Goal: Task Accomplishment & Management: Manage account settings

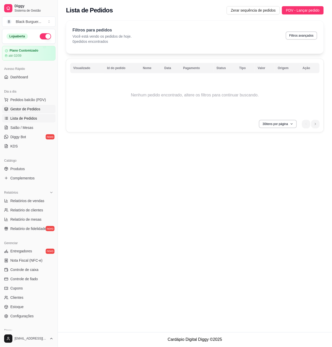
click at [25, 112] on span "Gestor de Pedidos" at bounding box center [25, 108] width 30 height 5
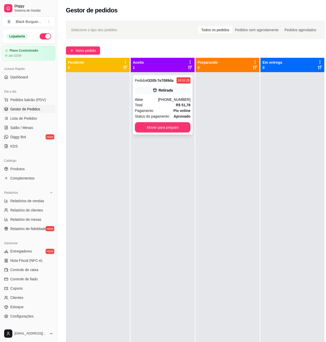
click at [158, 100] on div "Aline" at bounding box center [146, 99] width 23 height 5
click at [173, 99] on div "[PHONE_NUMBER]" at bounding box center [174, 99] width 32 height 5
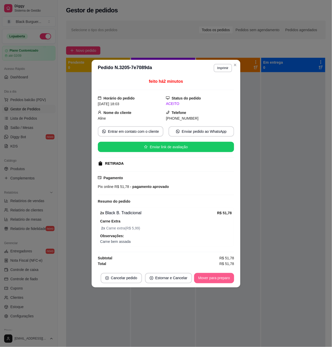
click at [215, 277] on button "Mover para preparo" at bounding box center [214, 278] width 40 height 10
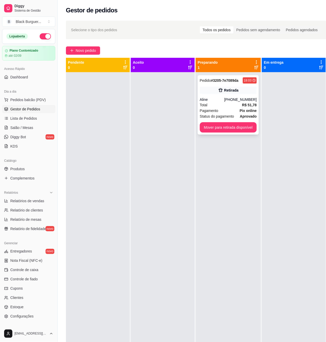
click at [250, 89] on div "Retirada" at bounding box center [228, 90] width 57 height 7
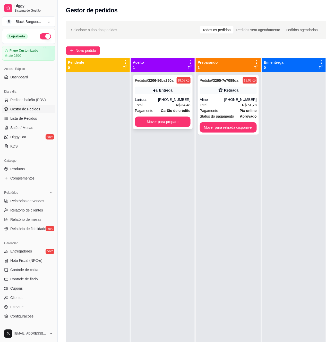
click at [151, 95] on div "Pedido # 3206-86ba360a 18:08 [GEOGRAPHIC_DATA] [PHONE_NUMBER] Total R$ 34,48 Pa…" at bounding box center [163, 102] width 60 height 54
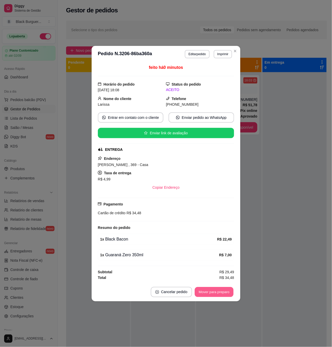
click at [224, 294] on button "Mover para preparo" at bounding box center [213, 292] width 39 height 10
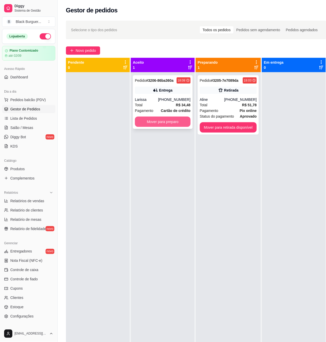
click at [167, 122] on button "Mover para preparo" at bounding box center [163, 122] width 56 height 10
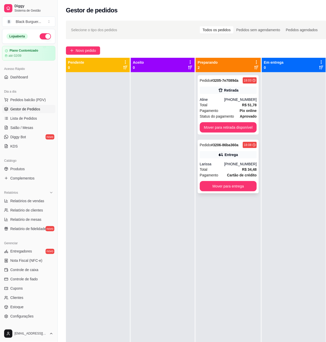
click at [222, 158] on div "Entrega" at bounding box center [228, 154] width 57 height 7
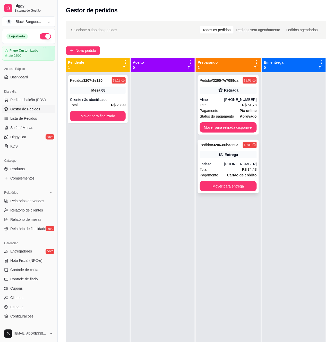
click at [240, 156] on div "Entrega" at bounding box center [228, 154] width 57 height 7
click at [255, 97] on div "[PHONE_NUMBER]" at bounding box center [241, 99] width 32 height 5
click at [236, 162] on div "[PHONE_NUMBER]" at bounding box center [241, 163] width 32 height 5
click at [225, 157] on div "Entrega" at bounding box center [231, 154] width 13 height 5
click at [258, 146] on div "Pedido # 3206-86ba360a 18:08 Entrega Larissa [PHONE_NUMBER] Total R$ 34,48 Paga…" at bounding box center [228, 167] width 61 height 54
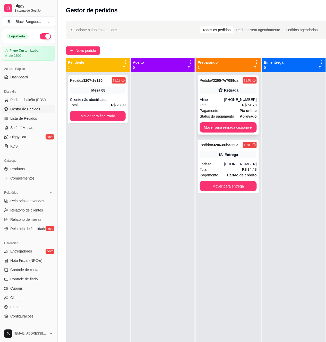
click at [251, 106] on strong "R$ 51,78" at bounding box center [249, 105] width 15 height 4
click at [246, 116] on strong "aprovado" at bounding box center [248, 116] width 17 height 4
click at [242, 105] on div "Total R$ 51,78" at bounding box center [228, 105] width 57 height 6
click at [250, 191] on button "Mover para entrega" at bounding box center [228, 186] width 55 height 10
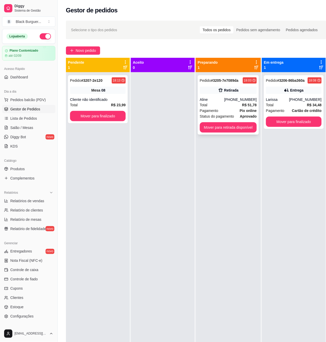
click at [240, 98] on div "[PHONE_NUMBER]" at bounding box center [241, 99] width 32 height 5
click at [256, 90] on div "Retirada" at bounding box center [228, 90] width 57 height 7
click at [121, 101] on div "Cliente não identificado" at bounding box center [98, 99] width 56 height 5
click at [236, 131] on button "Mover para retirada disponível" at bounding box center [228, 127] width 57 height 10
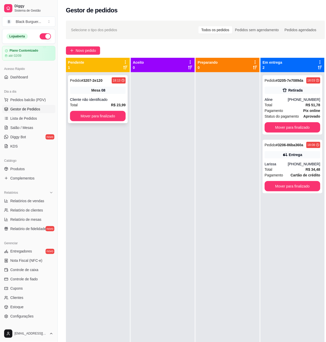
click at [119, 99] on div "Cliente não identificado" at bounding box center [98, 99] width 56 height 5
click at [123, 96] on div "Pedido # 3207-2e120 18:13 Mesa 08 Cliente não identificado Total R$ 23,99 Mover…" at bounding box center [98, 99] width 60 height 48
click at [124, 99] on div "Cliente não identificado" at bounding box center [98, 99] width 56 height 5
click at [106, 99] on div "Cliente não identificado" at bounding box center [98, 99] width 56 height 5
click at [126, 92] on div "Pedido # 3207-2e120 18:13 Mesa 08 Cliente não identificado Total R$ 23,99 Mover…" at bounding box center [98, 99] width 60 height 48
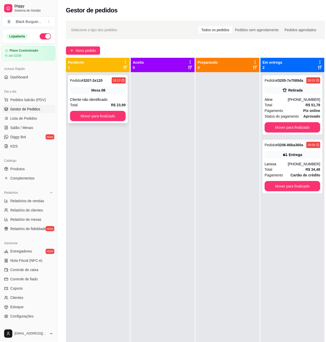
click at [111, 85] on div "Pedido # 3207-2e120 18:13 Mesa 08 Cliente não identificado Total R$ 23,99 Mover…" at bounding box center [98, 99] width 60 height 48
click at [271, 95] on div "Pedido # 3205-7e7089da 18:03 Retirada Aline [PHONE_NUMBER] Total R$ 51,78 Pagam…" at bounding box center [293, 104] width 60 height 59
click at [285, 157] on icon at bounding box center [285, 154] width 5 height 5
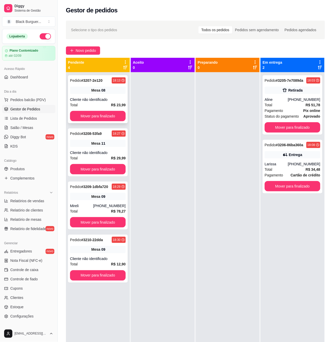
click at [103, 84] on div "Pedido # 3207-2e120 18:13 Mesa 08 Cliente não identificado Total R$ 23,99 Mover…" at bounding box center [98, 99] width 60 height 48
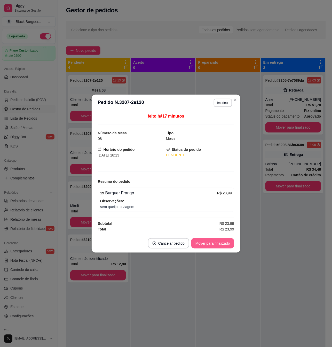
click at [205, 241] on button "Mover para finalizado" at bounding box center [212, 243] width 43 height 10
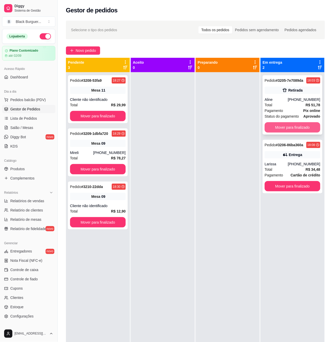
click at [282, 127] on button "Mover para finalizado" at bounding box center [293, 127] width 56 height 10
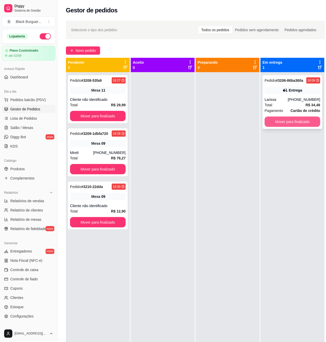
click at [287, 120] on button "Mover para finalizado" at bounding box center [293, 122] width 56 height 10
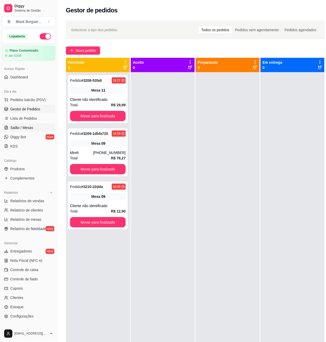
click at [30, 127] on span "Salão / Mesas" at bounding box center [21, 127] width 23 height 5
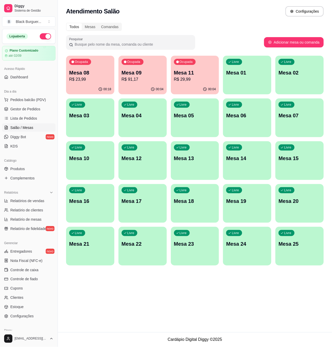
click at [97, 68] on div "Ocupada Mesa 08 R$ 23,99" at bounding box center [90, 70] width 48 height 29
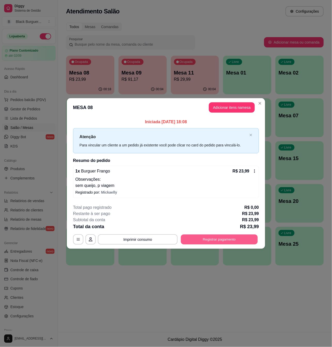
click at [213, 241] on button "Registrar pagamento" at bounding box center [219, 239] width 77 height 10
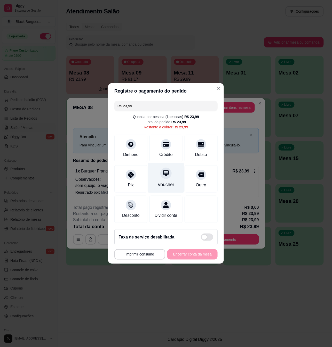
drag, startPoint x: 167, startPoint y: 149, endPoint x: 174, endPoint y: 171, distance: 23.7
click at [167, 152] on div "Crédito" at bounding box center [165, 155] width 13 height 6
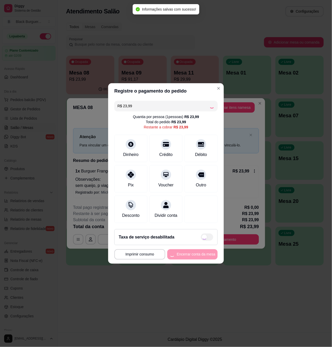
type input "R$ 0,00"
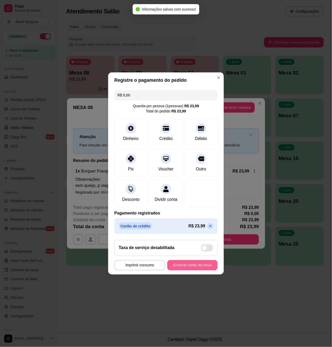
click at [202, 267] on button "Encerrar conta da mesa" at bounding box center [192, 265] width 50 height 10
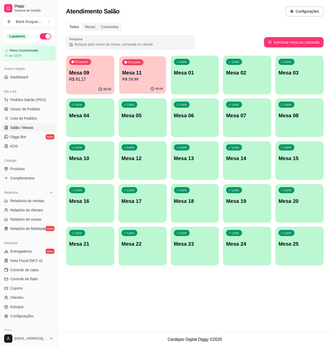
click at [155, 70] on p "Mesa 11" at bounding box center [142, 72] width 41 height 7
click at [95, 72] on p "Mesa 09" at bounding box center [90, 72] width 42 height 7
click at [140, 79] on p "R$ 29,99" at bounding box center [142, 79] width 42 height 6
click at [27, 111] on span "Gestor de Pedidos" at bounding box center [25, 108] width 30 height 5
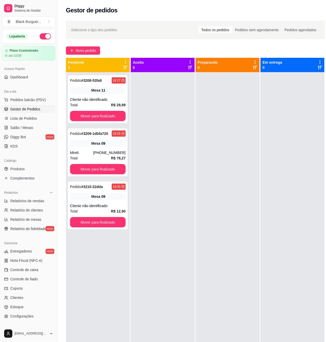
scroll to position [34, 0]
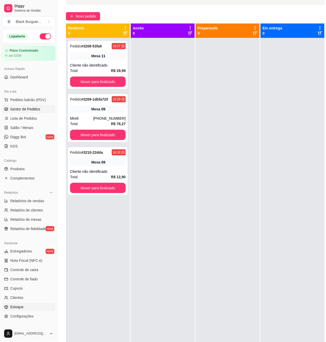
click at [36, 307] on link "Estoque" at bounding box center [28, 307] width 53 height 8
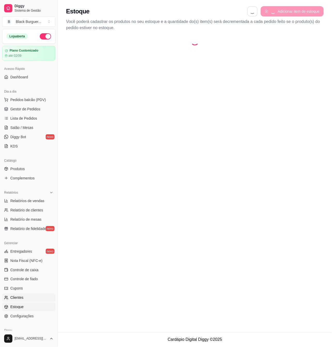
select select "QUANTITY_ORDER"
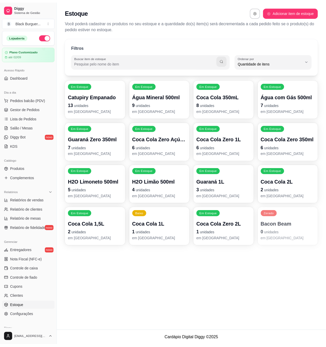
scroll to position [5, 0]
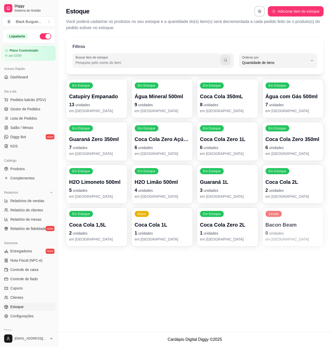
click at [160, 226] on p "Coca Cola 1L" at bounding box center [162, 224] width 55 height 7
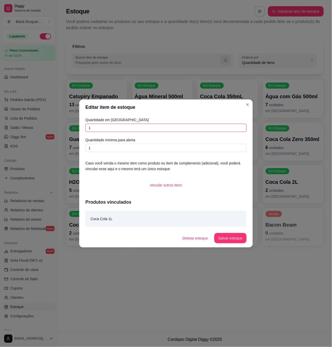
drag, startPoint x: 120, startPoint y: 128, endPoint x: 21, endPoint y: 130, distance: 99.0
click at [21, 130] on div "Editar item de estoque Quantidade em estoque 1 Quantidade mínima para alerta 1 …" at bounding box center [166, 173] width 332 height 347
type input "0"
click at [229, 239] on button "Salvar estoque" at bounding box center [230, 238] width 32 height 10
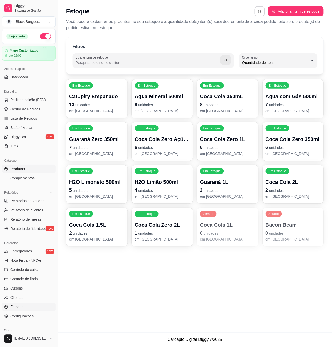
click at [30, 169] on link "Produtos" at bounding box center [28, 169] width 53 height 8
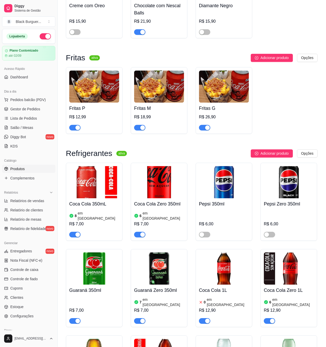
scroll to position [1306, 0]
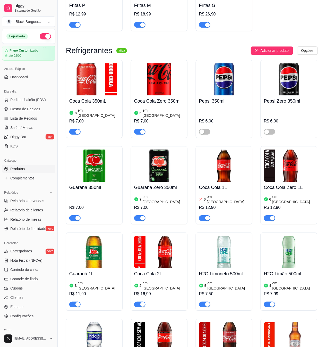
click at [208, 216] on div "button" at bounding box center [208, 218] width 5 height 5
click at [34, 120] on span "Lista de Pedidos" at bounding box center [23, 118] width 27 height 5
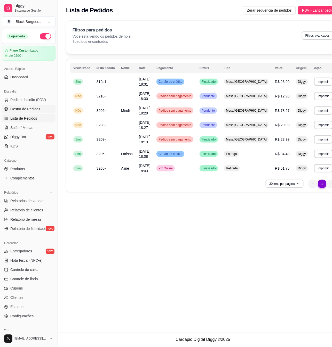
click at [29, 110] on span "Gestor de Pedidos" at bounding box center [25, 108] width 30 height 5
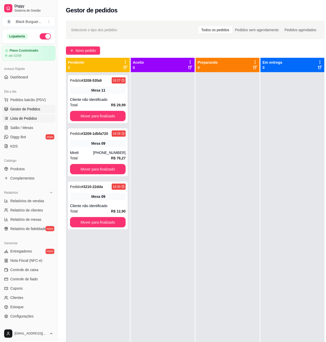
click at [35, 118] on span "Lista de Pedidos" at bounding box center [23, 118] width 27 height 5
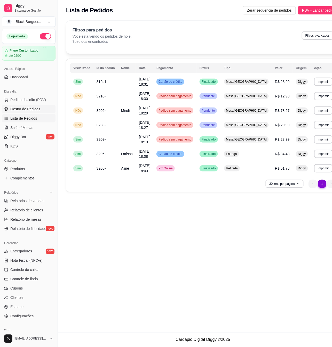
click at [33, 111] on span "Gestor de Pedidos" at bounding box center [25, 108] width 30 height 5
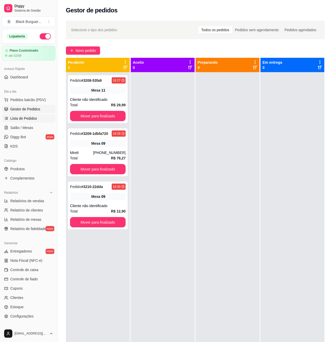
click at [33, 122] on link "Lista de Pedidos" at bounding box center [28, 118] width 53 height 8
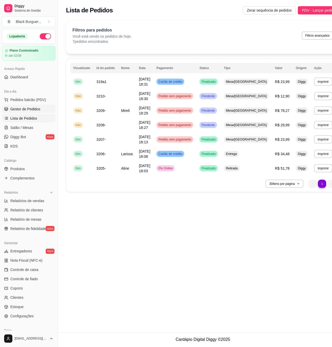
click at [39, 110] on span "Gestor de Pedidos" at bounding box center [25, 108] width 30 height 5
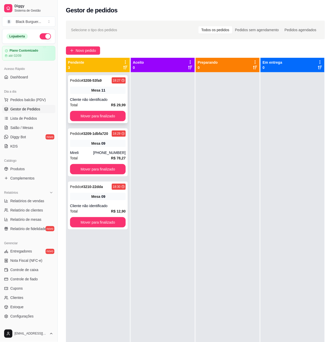
click at [121, 98] on div "Cliente não identificado" at bounding box center [98, 99] width 56 height 5
click at [14, 122] on link "Lista de Pedidos" at bounding box center [28, 118] width 53 height 8
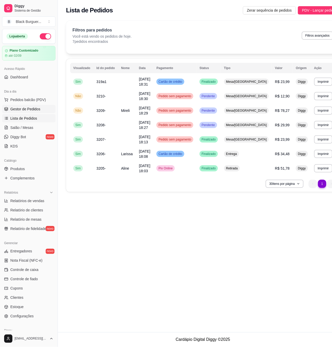
click at [17, 111] on span "Gestor de Pedidos" at bounding box center [25, 108] width 30 height 5
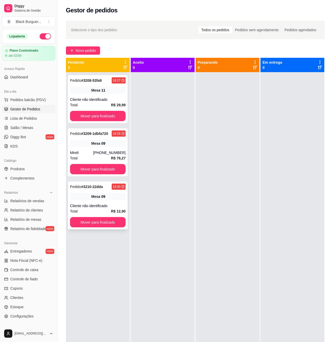
click at [112, 200] on div "Mesa 09" at bounding box center [98, 196] width 56 height 7
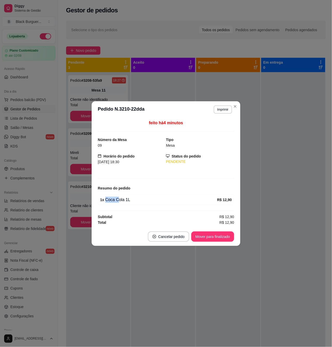
drag, startPoint x: 127, startPoint y: 197, endPoint x: 117, endPoint y: 204, distance: 12.6
click at [117, 204] on div "1 x Coca Cola 1L R$ 12,90" at bounding box center [166, 199] width 136 height 11
click at [119, 204] on div "1 x Coca Cola 1L R$ 12,90" at bounding box center [166, 199] width 136 height 11
click at [123, 201] on div "1 x Coca Cola 1L" at bounding box center [158, 200] width 117 height 6
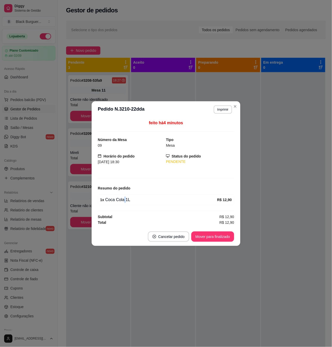
click at [123, 201] on div "1 x Coca Cola 1L" at bounding box center [158, 200] width 117 height 6
click at [122, 201] on div "1 x Coca Cola 1L" at bounding box center [158, 200] width 117 height 6
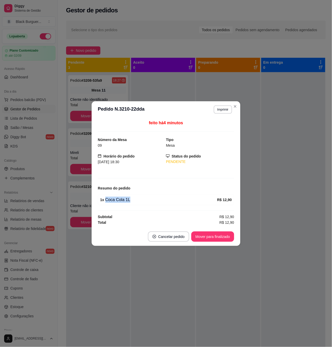
click at [113, 201] on div "1 x Coca Cola 1L" at bounding box center [158, 200] width 117 height 6
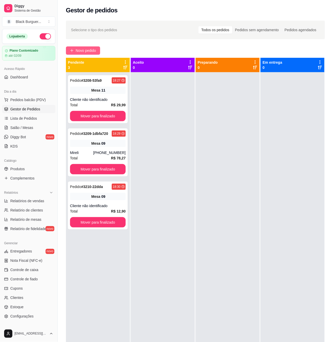
click at [88, 53] on span "Novo pedido" at bounding box center [86, 51] width 20 height 6
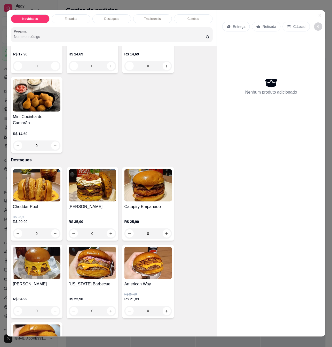
scroll to position [275, 0]
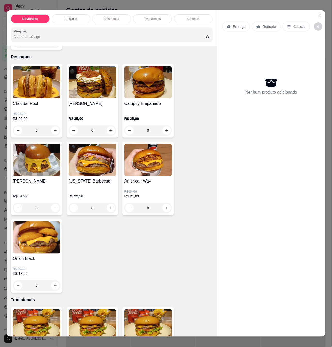
click at [56, 281] on div "0" at bounding box center [36, 286] width 47 height 10
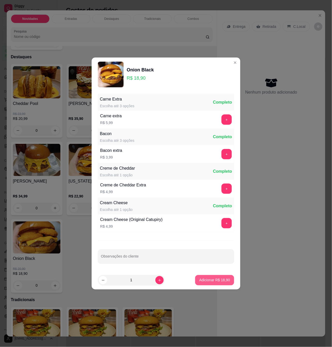
click at [195, 281] on button "Adicionar R$ 18,90" at bounding box center [214, 280] width 39 height 10
type input "1"
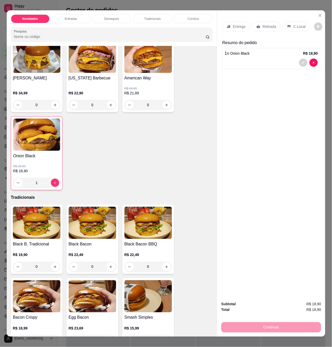
scroll to position [481, 0]
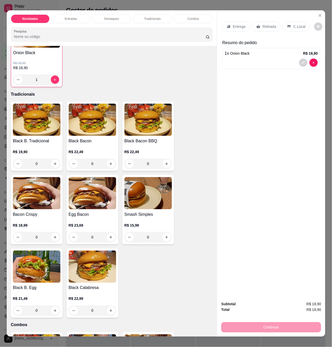
click at [52, 234] on div "0" at bounding box center [36, 237] width 47 height 10
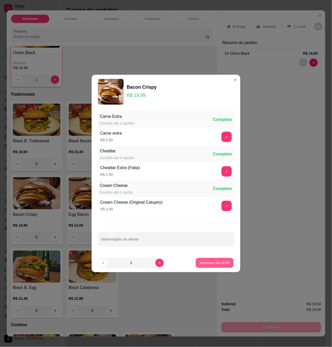
click at [210, 262] on p "Adicionar R$ 18,99" at bounding box center [215, 262] width 30 height 5
type input "1"
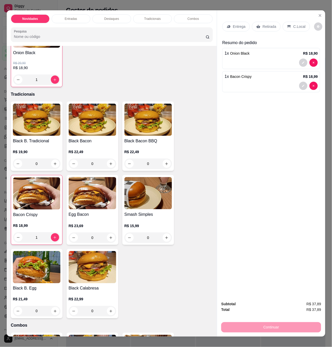
click at [229, 152] on div "Entrega Retirada C.Local Resumo do pedido 1 x Onion Black R$ 18,90 1 x Bacon Cr…" at bounding box center [271, 153] width 108 height 287
click at [231, 27] on div "Entrega" at bounding box center [236, 27] width 28 height 10
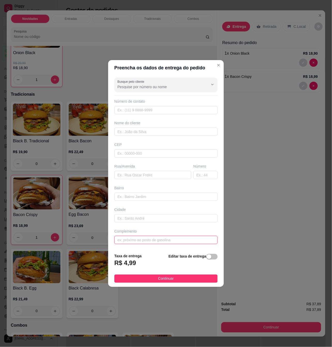
click at [162, 242] on input "text" at bounding box center [165, 240] width 103 height 8
paste input "Pra entregar na [STREET_ADDRESS][PERSON_NAME] Em frente a padaria da galega"
type input "Pra entregar na [STREET_ADDRESS][PERSON_NAME] Em frente a padaria da galega"
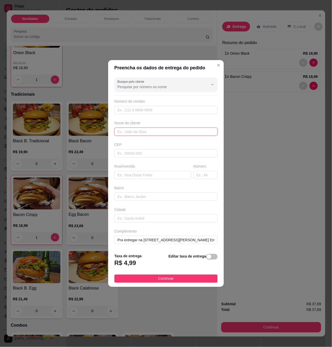
click at [164, 130] on input "text" at bounding box center [165, 132] width 103 height 8
type input "Ligia"
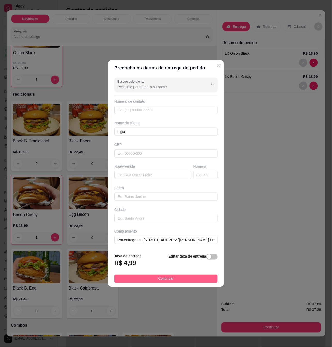
click at [183, 278] on button "Continuar" at bounding box center [165, 279] width 103 height 8
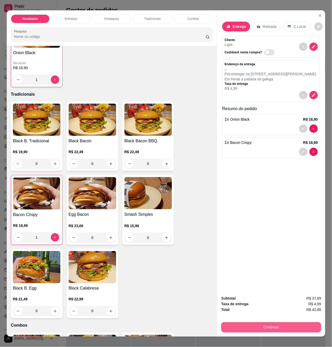
click at [257, 326] on button "Continuar" at bounding box center [271, 327] width 100 height 10
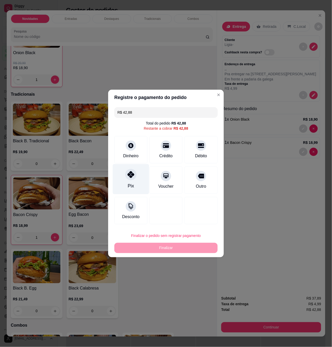
click at [131, 186] on div "Pix" at bounding box center [131, 186] width 6 height 7
type input "R$ 0,00"
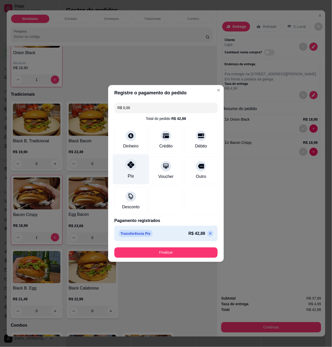
click at [139, 168] on div "Pix" at bounding box center [131, 169] width 36 height 30
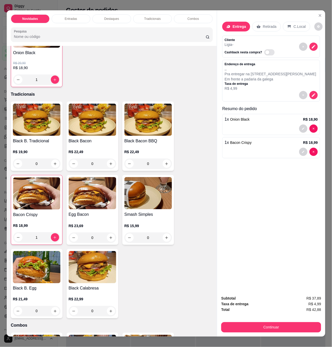
click at [259, 76] on p "Pra entregar na [STREET_ADDRESS][PERSON_NAME] Em frente a padaria da galega" at bounding box center [270, 76] width 93 height 10
click at [300, 231] on div "Entrega Retirada C.Local Cliente Ligia - Cashback nesta compra? Endereço de ent…" at bounding box center [271, 150] width 108 height 281
click at [311, 94] on icon "decrease-product-quantity" at bounding box center [313, 95] width 5 height 5
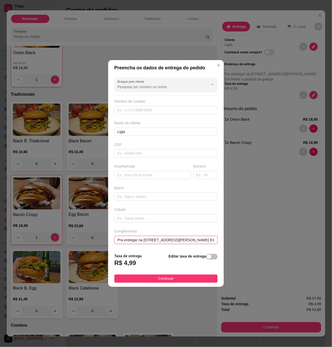
drag, startPoint x: 146, startPoint y: 240, endPoint x: 81, endPoint y: 239, distance: 65.0
click at [82, 240] on div "Preencha os dados de entrega do pedido Busque pelo cliente Número de contato No…" at bounding box center [166, 173] width 332 height 347
type input "[STREET_ADDRESS][PERSON_NAME] Em frente a padaria da galega"
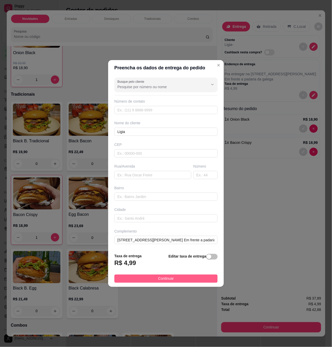
click at [170, 283] on button "Continuar" at bounding box center [165, 279] width 103 height 8
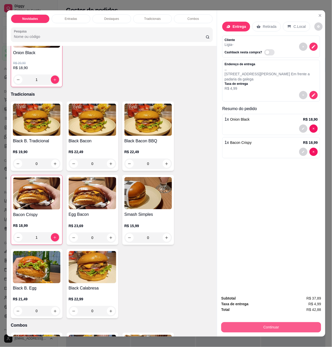
click at [275, 323] on button "Continuar" at bounding box center [271, 327] width 100 height 10
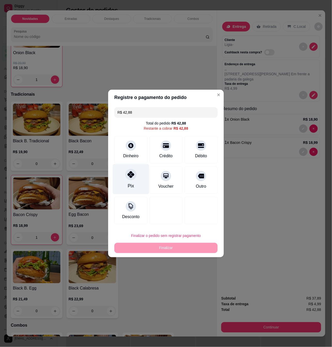
click at [133, 179] on div at bounding box center [130, 174] width 11 height 11
type input "R$ 0,00"
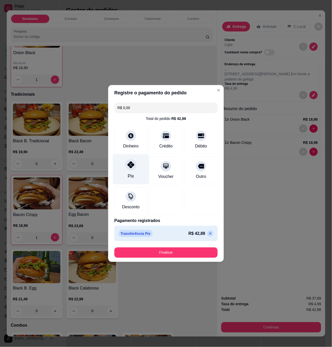
click at [125, 173] on div "Pix" at bounding box center [131, 169] width 36 height 30
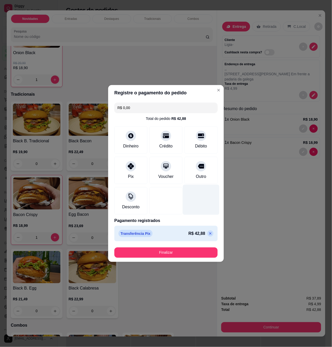
click at [192, 206] on div at bounding box center [201, 200] width 36 height 30
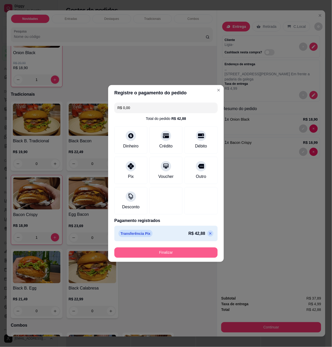
click at [143, 252] on button "Finalizar" at bounding box center [165, 253] width 103 height 10
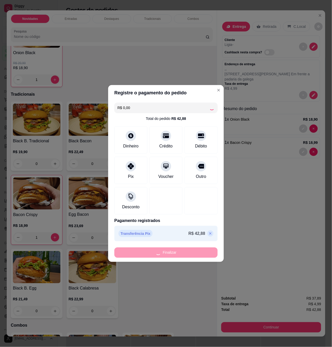
type input "0"
type input "-R$ 42,88"
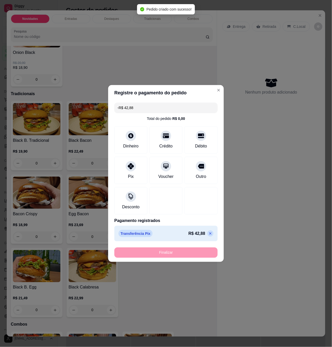
scroll to position [481, 0]
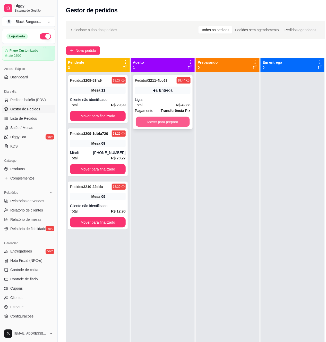
click at [150, 125] on button "Mover para preparo" at bounding box center [163, 122] width 54 height 10
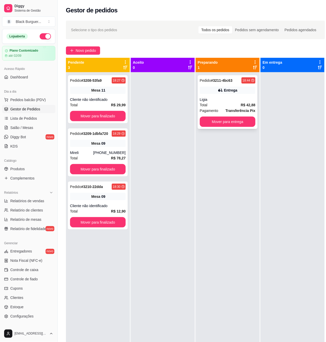
click at [237, 104] on div "Total R$ 42,88" at bounding box center [228, 105] width 56 height 6
click at [101, 91] on span "Mesa" at bounding box center [96, 90] width 9 height 5
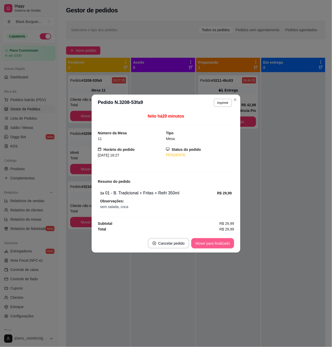
click at [199, 240] on button "Mover para finalizado" at bounding box center [212, 243] width 43 height 10
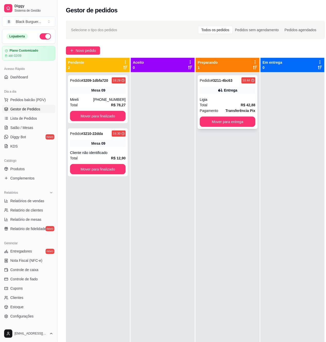
click at [231, 102] on div "Ligia" at bounding box center [228, 99] width 56 height 5
click at [119, 139] on div "Pedido # 3210-22dda 18:30 Mesa 09 Cliente não identificado Total R$ 12,90 Mover…" at bounding box center [98, 152] width 60 height 48
click at [108, 87] on div "Mesa 09" at bounding box center [98, 90] width 56 height 7
click at [102, 118] on button "Mover para finalizado" at bounding box center [98, 116] width 56 height 10
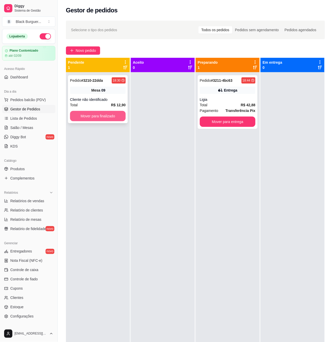
click at [101, 116] on button "Mover para finalizado" at bounding box center [98, 116] width 56 height 10
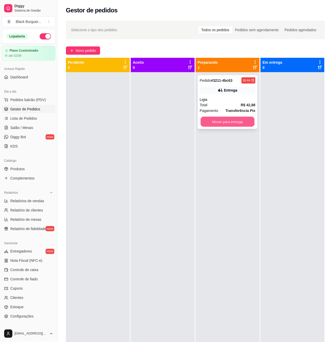
click at [228, 118] on button "Mover para entrega" at bounding box center [228, 122] width 54 height 10
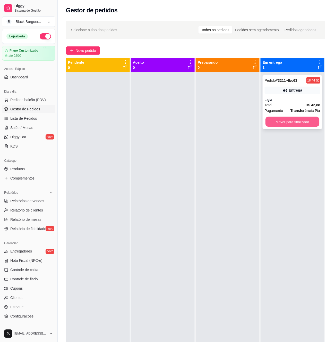
click at [294, 123] on button "Mover para finalizado" at bounding box center [293, 122] width 54 height 10
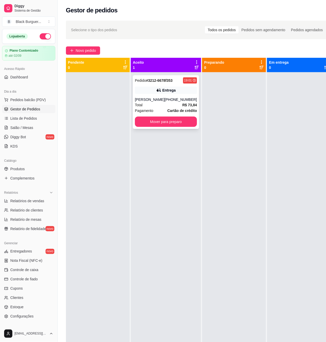
click at [183, 105] on strong "R$ 73,84" at bounding box center [190, 105] width 15 height 4
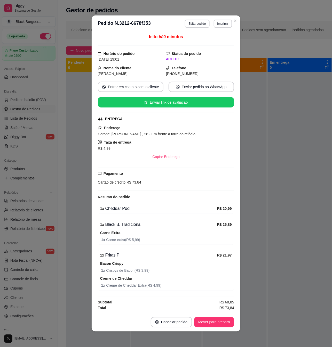
scroll to position [1, 0]
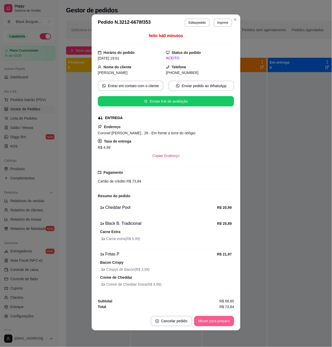
click at [212, 323] on button "Mover para preparo" at bounding box center [214, 321] width 40 height 10
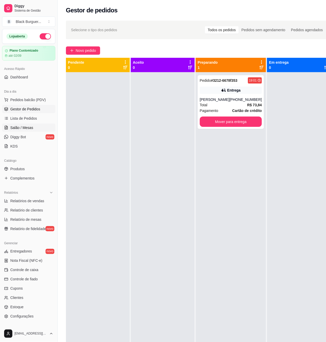
click at [34, 125] on link "Salão / Mesas" at bounding box center [28, 128] width 53 height 8
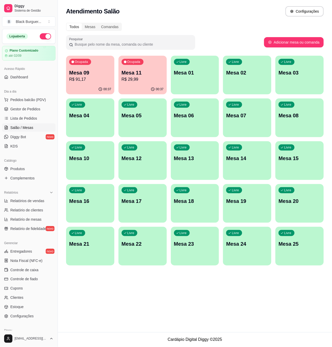
click at [83, 65] on div "Ocupada Mesa 09 R$ 91,17" at bounding box center [90, 70] width 48 height 29
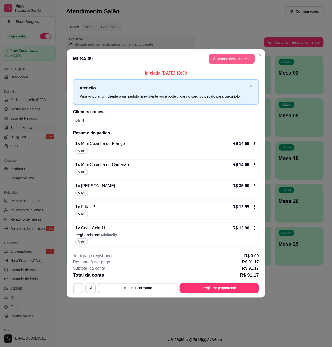
click at [231, 61] on button "Adicionar itens na mesa" at bounding box center [232, 59] width 46 height 10
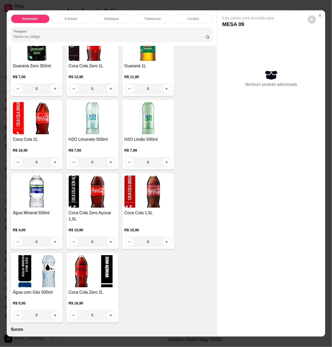
scroll to position [1409, 0]
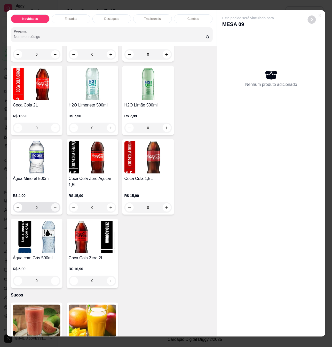
click at [54, 206] on icon "increase-product-quantity" at bounding box center [55, 208] width 4 height 4
type input "1"
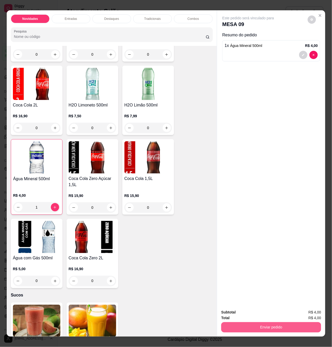
click at [263, 328] on button "Enviar pedido" at bounding box center [271, 327] width 100 height 10
click at [294, 313] on button "Sim, quero registrar" at bounding box center [302, 312] width 37 height 10
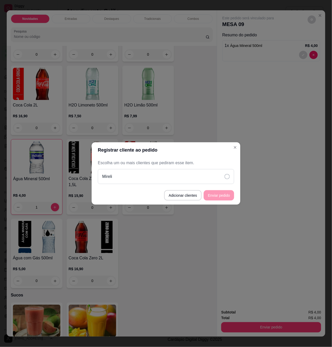
click at [187, 173] on div "Mireli" at bounding box center [166, 176] width 136 height 15
click at [214, 194] on button "Enviar pedido" at bounding box center [218, 195] width 30 height 10
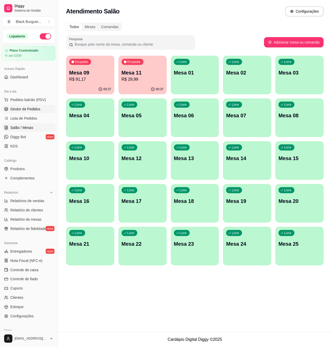
click at [31, 112] on span "Gestor de Pedidos" at bounding box center [25, 108] width 30 height 5
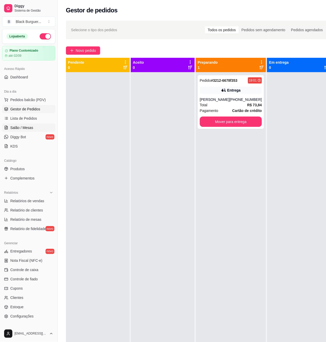
click at [21, 128] on span "Salão / Mesas" at bounding box center [21, 127] width 23 height 5
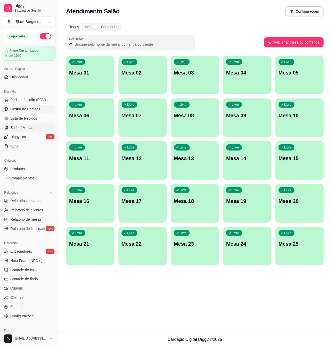
click at [25, 110] on span "Gestor de Pedidos" at bounding box center [25, 108] width 30 height 5
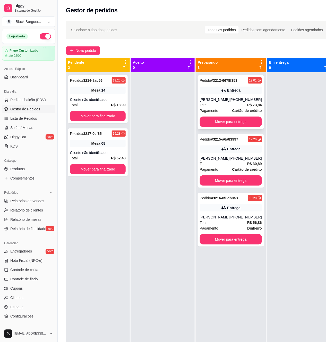
click at [223, 96] on div "Pedido # 3212-6678f353 19:01 Entrega [PERSON_NAME] [PHONE_NUMBER] Total R$ 73,8…" at bounding box center [231, 102] width 66 height 54
click at [248, 122] on button "Mover para entrega" at bounding box center [231, 122] width 60 height 10
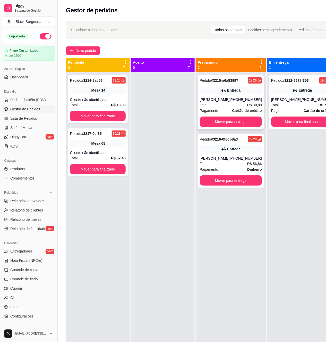
click at [235, 91] on div "Entrega" at bounding box center [234, 90] width 13 height 5
click at [247, 160] on div "[PHONE_NUMBER]" at bounding box center [246, 158] width 32 height 5
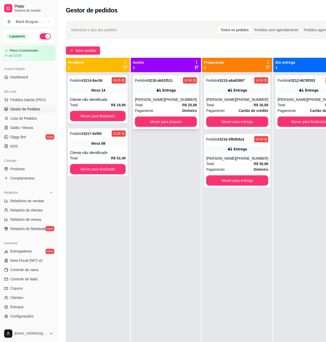
click at [183, 105] on strong "R$ 25,98" at bounding box center [190, 105] width 15 height 4
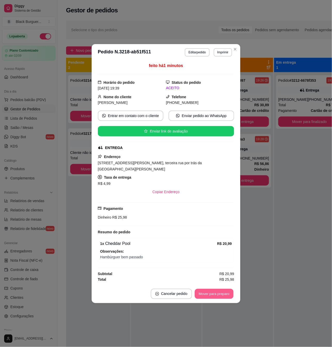
click at [220, 294] on button "Mover para preparo" at bounding box center [213, 294] width 39 height 10
click at [226, 294] on button "Mover para preparo" at bounding box center [214, 294] width 40 height 10
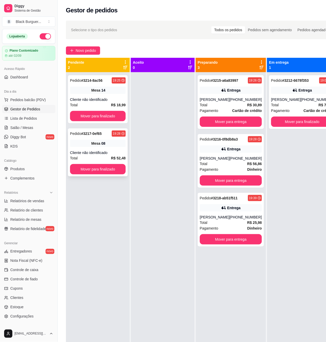
click at [122, 140] on div "Mesa 08" at bounding box center [98, 143] width 56 height 7
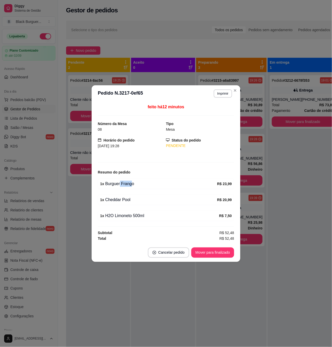
drag, startPoint x: 119, startPoint y: 188, endPoint x: 131, endPoint y: 187, distance: 12.2
click at [131, 187] on div "1 x Burguer Frango R$ 23,99" at bounding box center [166, 183] width 136 height 11
click at [131, 187] on div "1 x Burguer Frango" at bounding box center [158, 184] width 117 height 6
drag, startPoint x: 127, startPoint y: 195, endPoint x: 132, endPoint y: 200, distance: 7.3
click at [131, 199] on div "feito há 12 minutos Número da Mesa 08 Tipo Mesa Horário do pedido [DATE] 19:28 …" at bounding box center [166, 172] width 136 height 137
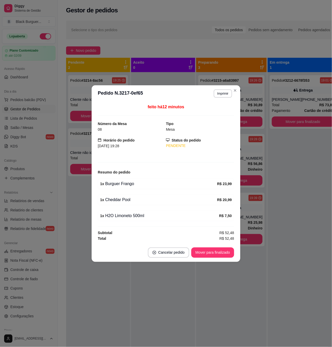
click at [132, 200] on div "1 x Cheddar Pool" at bounding box center [158, 200] width 117 height 6
drag, startPoint x: 118, startPoint y: 198, endPoint x: 131, endPoint y: 201, distance: 13.5
click at [131, 201] on div "1 x Cheddar Pool" at bounding box center [158, 200] width 117 height 6
click at [133, 201] on div "1 x Cheddar Pool" at bounding box center [158, 200] width 117 height 6
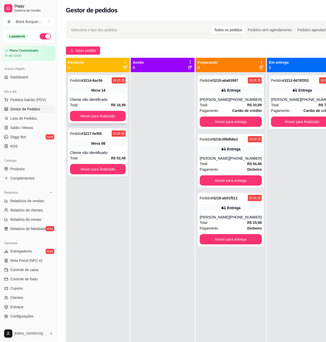
click at [92, 88] on span "Mesa" at bounding box center [96, 90] width 9 height 5
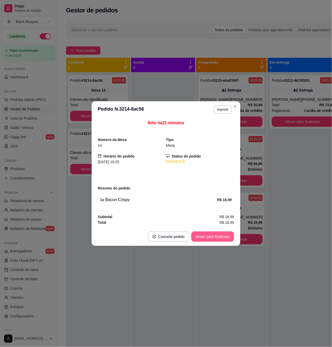
click at [208, 235] on button "Mover para finalizado" at bounding box center [212, 237] width 43 height 10
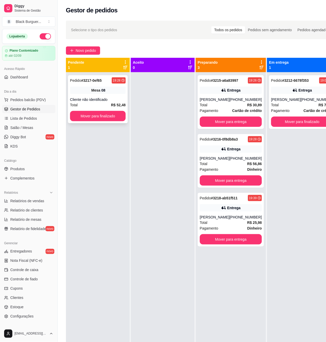
click at [121, 95] on div "Pedido # 3217-0ef65 19:28 Mesa 08 Cliente não identificado Total R$ 52,48 Mover…" at bounding box center [98, 99] width 60 height 48
click at [94, 86] on div "Pedido # 3217-0ef65 19:28 Mesa 08 Cliente não identificado Total R$ 52,48 Mover…" at bounding box center [98, 99] width 60 height 48
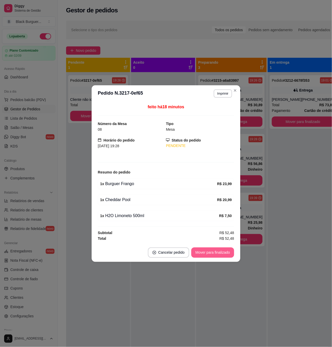
click at [216, 254] on button "Mover para finalizado" at bounding box center [212, 253] width 43 height 10
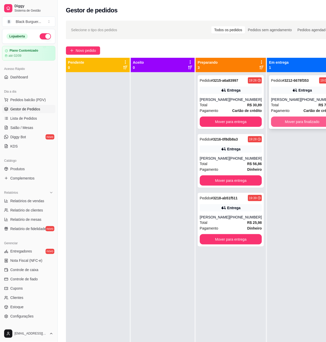
click at [287, 105] on div "Total R$ 73,84" at bounding box center [303, 105] width 62 height 6
click at [292, 127] on button "Mover para finalizado" at bounding box center [303, 122] width 60 height 10
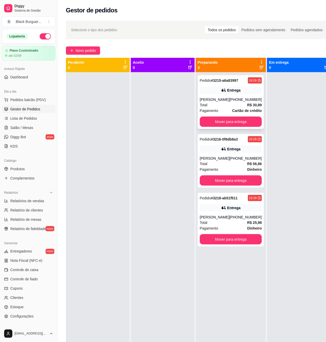
click at [235, 96] on div "Pedido # 3215-a6a83997 19:26 Entrega [PERSON_NAME] [PHONE_NUMBER] Total R$ 30,8…" at bounding box center [231, 102] width 66 height 54
click at [23, 125] on link "Salão / Mesas" at bounding box center [28, 128] width 53 height 8
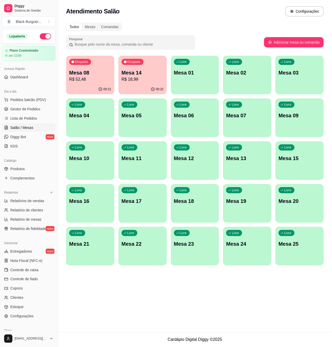
click at [153, 77] on p "R$ 18,99" at bounding box center [142, 79] width 42 height 6
click at [138, 75] on p "Mesa 14" at bounding box center [142, 72] width 41 height 7
click at [147, 71] on p "Mesa 14" at bounding box center [142, 72] width 42 height 7
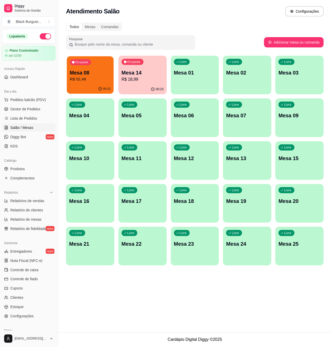
click at [104, 77] on p "R$ 52,48" at bounding box center [90, 79] width 41 height 6
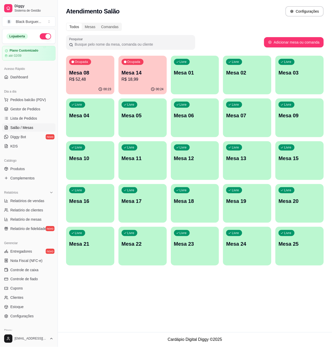
click at [158, 72] on p "Mesa 14" at bounding box center [142, 72] width 42 height 7
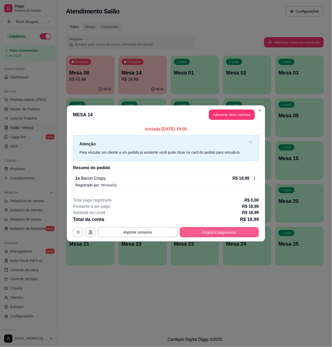
click at [225, 232] on button "Registrar pagamento" at bounding box center [218, 232] width 79 height 10
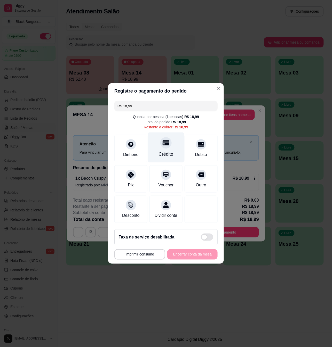
click at [160, 144] on div at bounding box center [165, 142] width 11 height 11
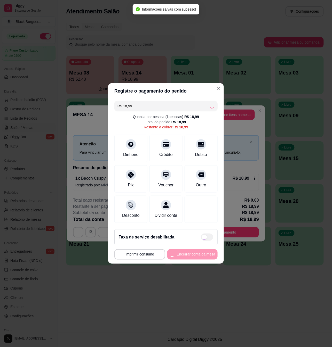
type input "R$ 0,00"
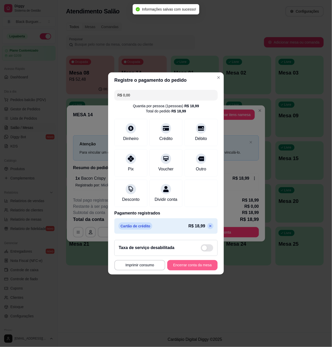
click at [192, 269] on button "Encerrar conta da mesa" at bounding box center [192, 265] width 50 height 10
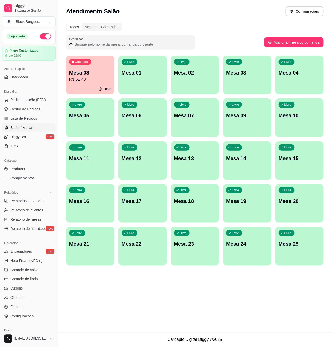
click at [105, 70] on p "Mesa 08" at bounding box center [90, 72] width 42 height 7
click at [81, 72] on p "Mesa 08" at bounding box center [90, 72] width 42 height 7
click at [18, 106] on span "Gestor de Pedidos" at bounding box center [25, 108] width 30 height 5
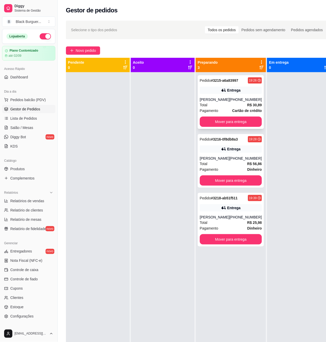
click at [242, 101] on div "[PHONE_NUMBER]" at bounding box center [246, 99] width 32 height 5
click at [244, 161] on div "[PHONE_NUMBER]" at bounding box center [246, 158] width 32 height 5
click at [254, 216] on div "[PHONE_NUMBER]" at bounding box center [246, 217] width 32 height 5
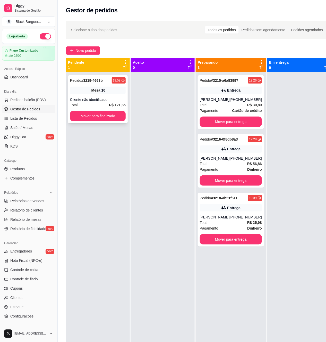
click at [110, 90] on div "Mesa 10" at bounding box center [98, 90] width 56 height 7
click at [242, 217] on div "[PHONE_NUMBER]" at bounding box center [246, 217] width 32 height 5
click at [245, 125] on button "Mover para entrega" at bounding box center [231, 122] width 62 height 10
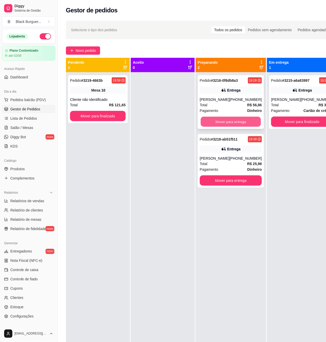
click at [249, 126] on button "Mover para entrega" at bounding box center [231, 122] width 60 height 10
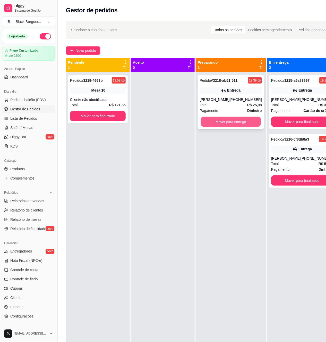
click at [251, 120] on button "Mover para entrega" at bounding box center [231, 122] width 60 height 10
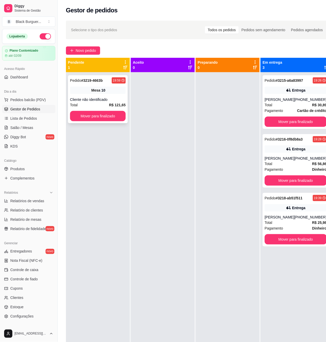
click at [102, 83] on strong "# 3219-4663b" at bounding box center [91, 80] width 21 height 4
click at [106, 90] on div "Mesa 10" at bounding box center [98, 90] width 56 height 7
click at [166, 166] on div at bounding box center [163, 243] width 64 height 342
click at [80, 49] on span "Novo pedido" at bounding box center [86, 51] width 20 height 6
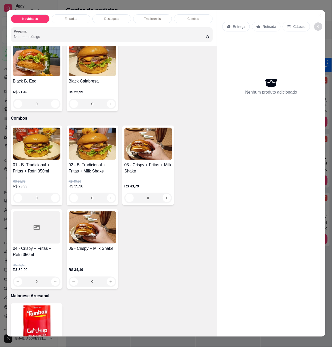
scroll to position [722, 0]
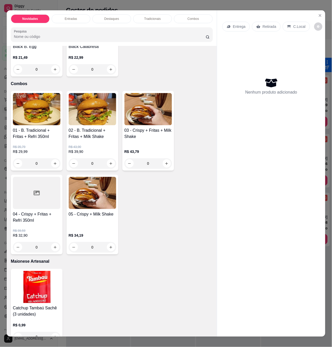
click at [38, 140] on div "R$ 35,79 R$ 29,99 0" at bounding box center [36, 154] width 47 height 29
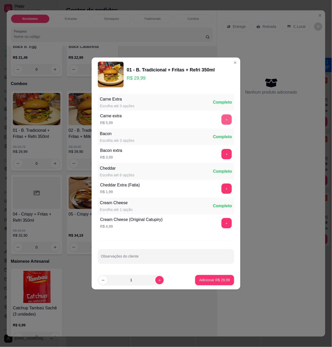
click at [221, 119] on button "+" at bounding box center [226, 119] width 10 height 10
click at [217, 281] on p "Adicionar R$ 35,98" at bounding box center [215, 280] width 30 height 5
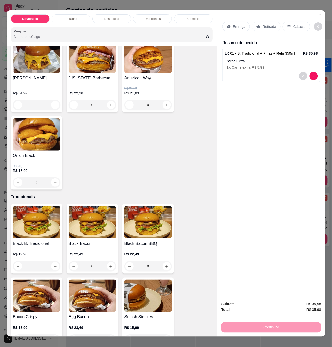
scroll to position [344, 0]
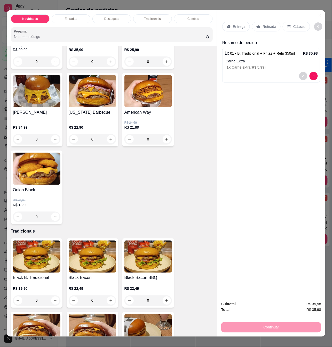
click at [93, 112] on h4 "[US_STATE] Barbecue" at bounding box center [92, 112] width 47 height 6
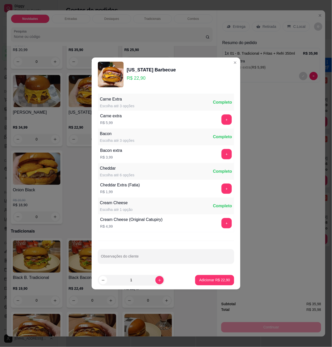
click at [219, 120] on div "+" at bounding box center [226, 119] width 14 height 10
click at [221, 119] on button "+" at bounding box center [226, 119] width 10 height 10
click at [223, 280] on p "Adicionar R$ 28,89" at bounding box center [214, 280] width 31 height 5
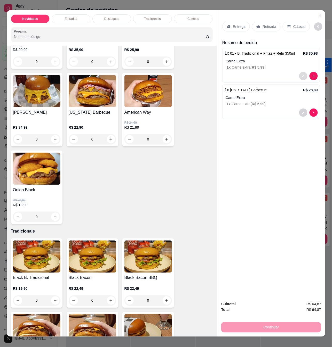
click at [301, 75] on icon "decrease-product-quantity" at bounding box center [302, 76] width 3 height 3
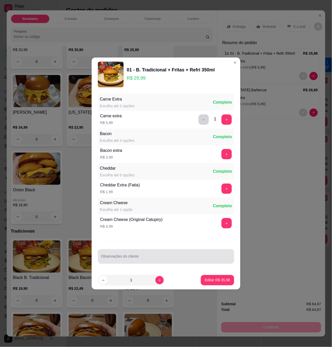
click at [161, 256] on div at bounding box center [166, 256] width 130 height 10
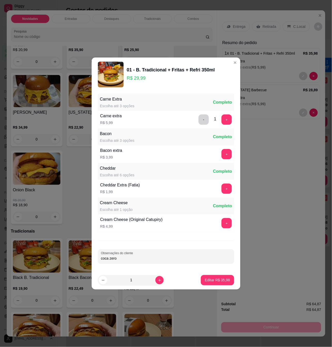
type input "coca zero"
click at [207, 277] on button "Editar R$ 35,98" at bounding box center [217, 280] width 32 height 10
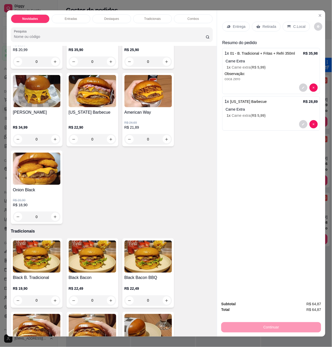
click at [289, 25] on div "C.Local" at bounding box center [295, 27] width 27 height 10
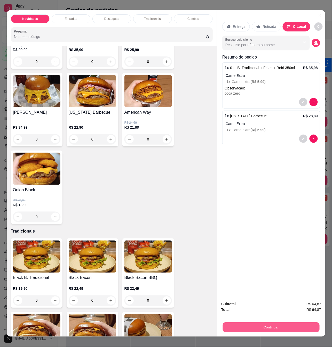
click at [277, 323] on button "Continuar" at bounding box center [271, 327] width 97 height 10
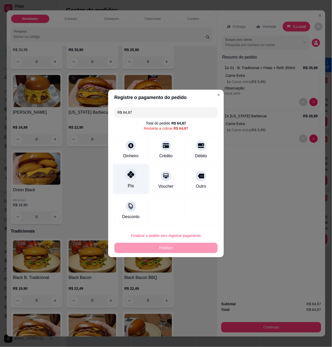
click at [133, 177] on icon at bounding box center [130, 174] width 7 height 7
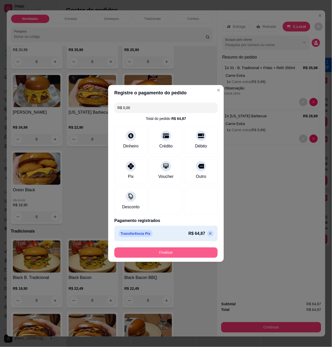
click at [175, 254] on button "Finalizar" at bounding box center [165, 253] width 103 height 10
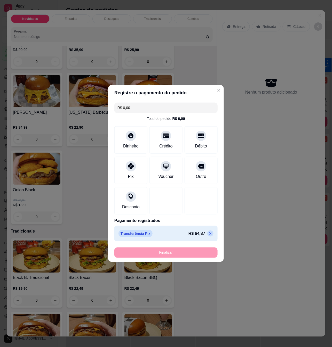
type input "-R$ 64,87"
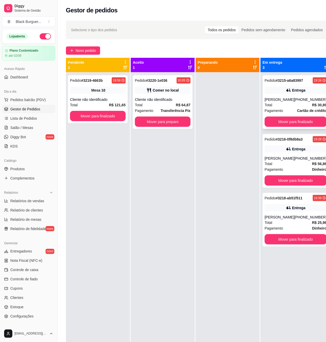
click at [273, 106] on div "Total R$ 30,89" at bounding box center [296, 105] width 62 height 6
click at [165, 94] on div "Pedido # 3220-1e036 20:05 Comer no local Cliente não identificado Total R$ 64,8…" at bounding box center [163, 102] width 60 height 54
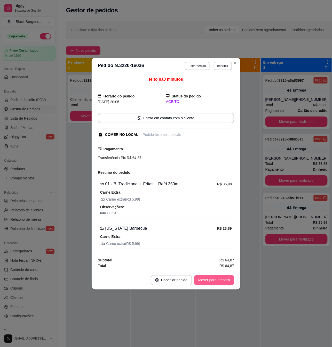
click at [206, 283] on button "Mover para preparo" at bounding box center [214, 280] width 40 height 10
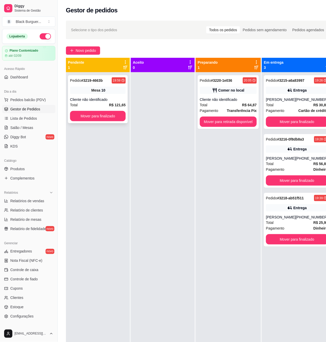
click at [89, 88] on div "Mesa 10" at bounding box center [98, 90] width 56 height 7
click at [93, 92] on span "Mesa" at bounding box center [96, 90] width 9 height 5
click at [109, 84] on div "Pedido # 3219-4663b 19:59" at bounding box center [98, 80] width 56 height 6
click at [232, 87] on div "Comer no local" at bounding box center [228, 90] width 57 height 7
click at [279, 91] on div "Entrega" at bounding box center [297, 90] width 62 height 7
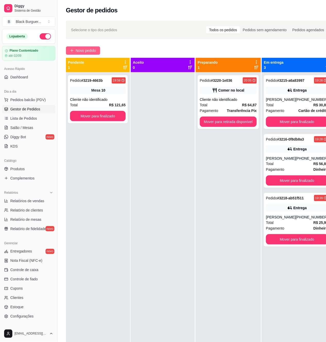
click at [75, 49] on button "Novo pedido" at bounding box center [83, 50] width 34 height 8
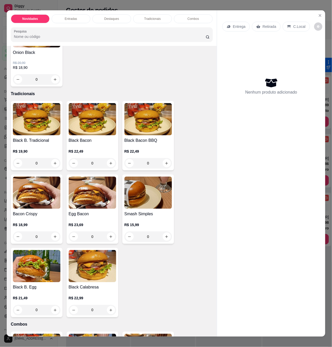
scroll to position [516, 0]
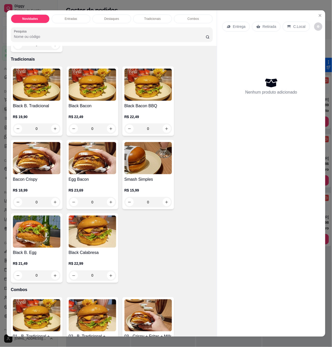
click at [128, 179] on h4 "Smash Simples" at bounding box center [147, 179] width 47 height 6
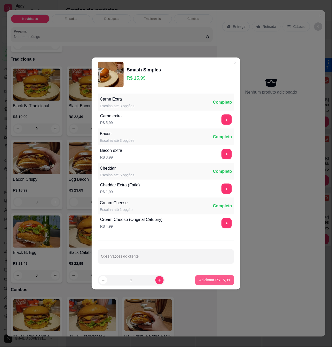
click at [207, 279] on p "Adicionar R$ 15,99" at bounding box center [214, 280] width 31 height 5
type input "1"
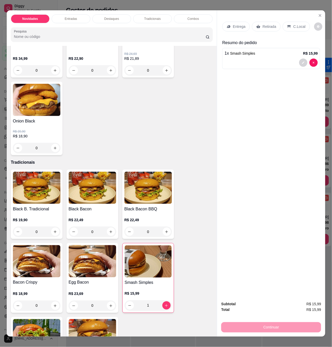
scroll to position [447, 0]
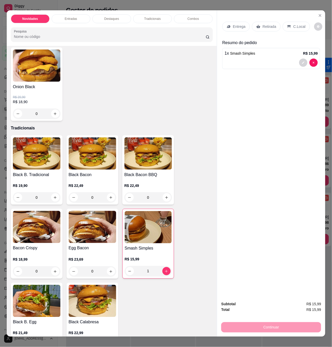
click at [165, 271] on div "1" at bounding box center [148, 271] width 47 height 10
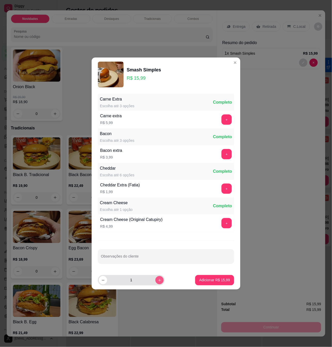
click at [156, 278] on button "increase-product-quantity" at bounding box center [159, 280] width 8 height 8
click at [157, 283] on button "increase-product-quantity" at bounding box center [159, 280] width 8 height 8
type input "3"
click at [210, 281] on p "Adicionar R$ 47,97" at bounding box center [215, 280] width 30 height 5
type input "4"
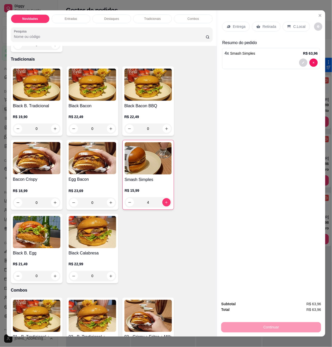
scroll to position [653, 0]
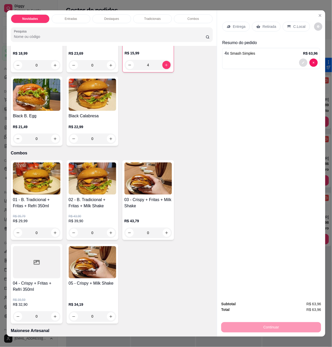
click at [301, 59] on button "decrease-product-quantity" at bounding box center [303, 63] width 8 height 8
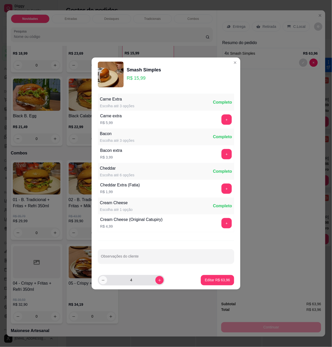
click at [104, 283] on button "decrease-product-quantity" at bounding box center [103, 280] width 8 height 8
type input "3"
click at [221, 276] on button "Editar R$ 47,97" at bounding box center [217, 280] width 33 height 10
type input "3"
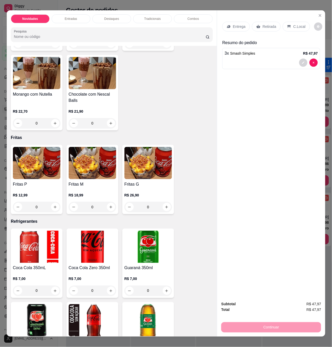
scroll to position [1203, 0]
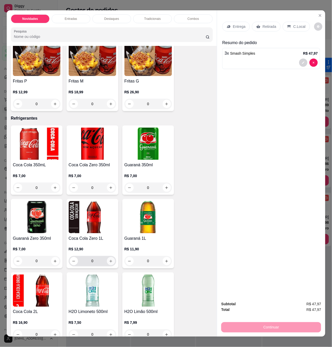
click at [111, 257] on button "increase-product-quantity" at bounding box center [111, 261] width 8 height 8
type input "1"
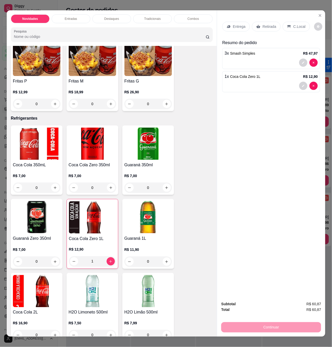
scroll to position [1238, 0]
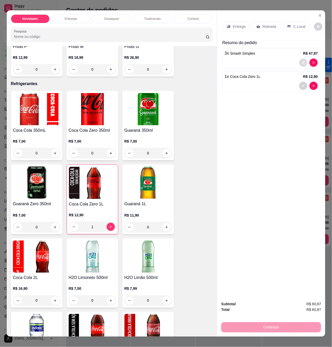
click at [301, 61] on icon "decrease-product-quantity" at bounding box center [302, 62] width 3 height 3
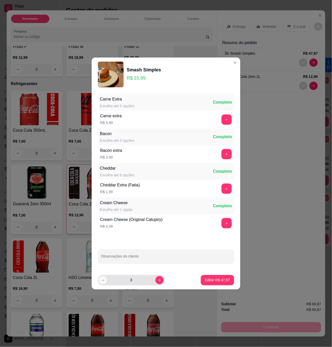
click at [102, 281] on icon "decrease-product-quantity" at bounding box center [103, 280] width 4 height 4
type input "2"
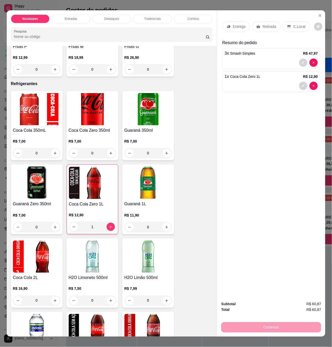
click at [297, 28] on div "C.Local" at bounding box center [295, 27] width 27 height 10
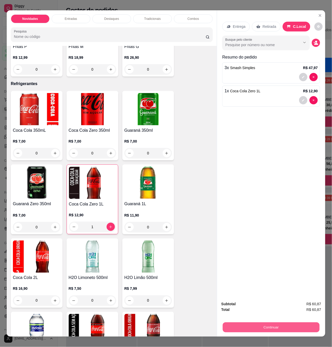
click at [261, 330] on button "Continuar" at bounding box center [271, 327] width 97 height 10
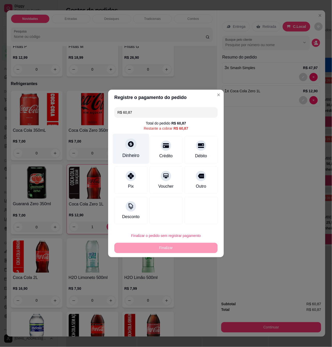
click at [133, 138] on div "Dinheiro" at bounding box center [131, 149] width 36 height 30
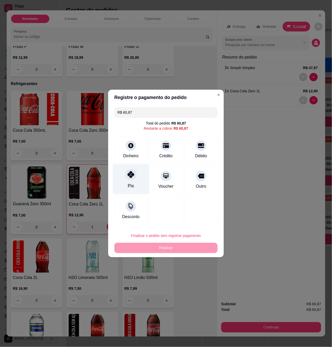
click at [130, 178] on icon at bounding box center [130, 174] width 7 height 7
type input "R$ 0,00"
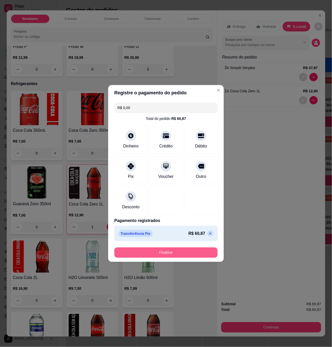
click at [169, 254] on button "Finalizar" at bounding box center [165, 253] width 103 height 10
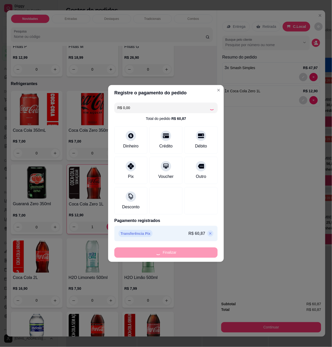
type input "0"
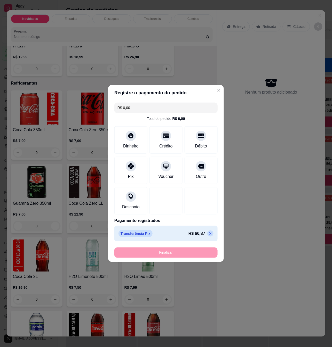
type input "-R$ 60,87"
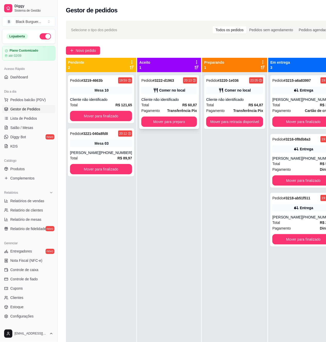
click at [160, 94] on div "Pedido # 3222-d1963 20:13 Comer no local Cliente não identificado Total R$ 60,8…" at bounding box center [169, 102] width 60 height 54
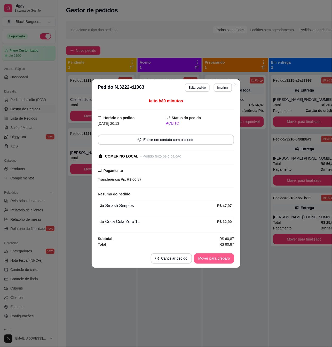
click at [215, 261] on button "Mover para preparo" at bounding box center [214, 258] width 40 height 10
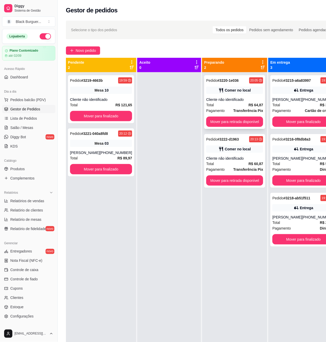
click at [223, 102] on div "Total R$ 64,87" at bounding box center [235, 105] width 57 height 6
click at [97, 80] on strong "# 3219-4663b" at bounding box center [91, 80] width 21 height 4
click at [86, 100] on div "Cliente não identificado" at bounding box center [101, 99] width 62 height 5
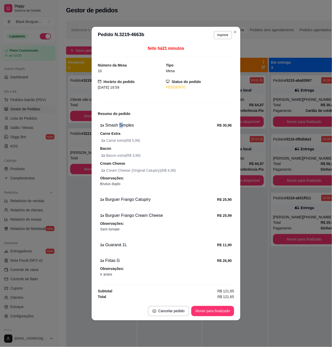
drag, startPoint x: 119, startPoint y: 127, endPoint x: 122, endPoint y: 127, distance: 3.4
click at [122, 127] on div "1 x Smash Simples" at bounding box center [158, 125] width 117 height 6
click at [117, 130] on div "Carne Extra 1 x Carne extra ( R$ 5,99 )" at bounding box center [166, 136] width 132 height 13
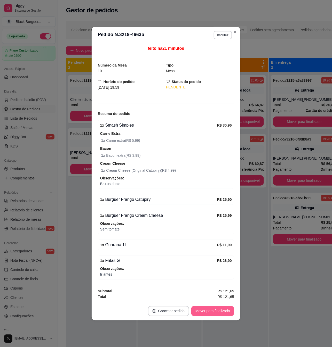
click at [217, 310] on button "Mover para finalizado" at bounding box center [212, 311] width 43 height 10
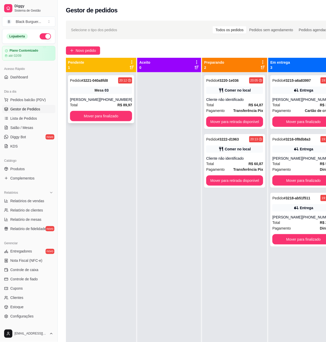
click at [120, 94] on div "Pedido # 3221-040a8fd8 20:12 Mesa 03 [PERSON_NAME] [PHONE_NUMBER] Total R$ 89,9…" at bounding box center [101, 99] width 66 height 48
click at [281, 118] on button "Mover para finalizado" at bounding box center [304, 122] width 62 height 10
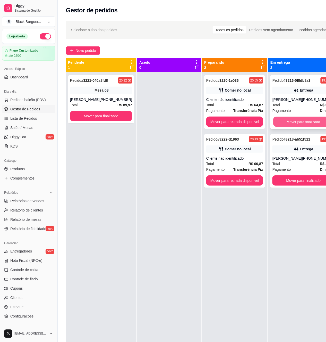
click at [280, 118] on button "Mover para finalizado" at bounding box center [304, 122] width 60 height 10
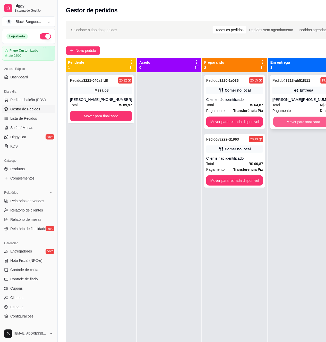
click at [283, 119] on button "Mover para finalizado" at bounding box center [304, 122] width 60 height 10
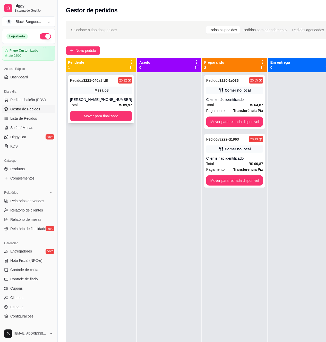
click at [90, 104] on div "Total R$ 89,97" at bounding box center [101, 105] width 62 height 6
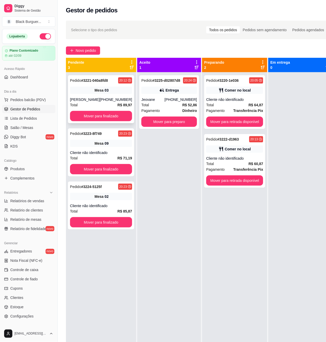
click at [121, 83] on div "20:12" at bounding box center [125, 80] width 14 height 6
click at [167, 96] on div "Pedido # 3225-d02807d8 20:24 Entrega Jeovane [PHONE_NUMBER] Total R$ 52,86 Paga…" at bounding box center [169, 102] width 60 height 54
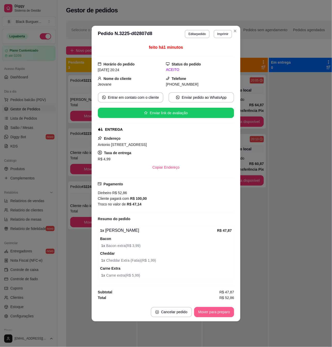
click at [215, 312] on button "Mover para preparo" at bounding box center [214, 312] width 40 height 10
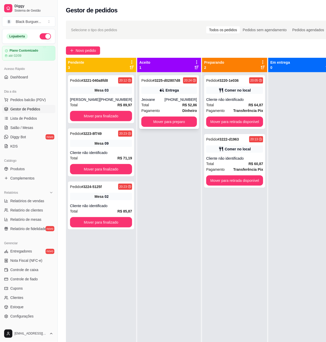
click at [183, 124] on button "Mover para preparo" at bounding box center [170, 122] width 56 height 10
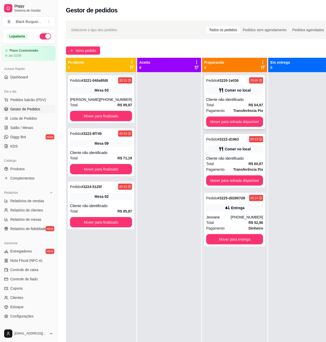
click at [228, 105] on div "Total R$ 64,87" at bounding box center [235, 105] width 57 height 6
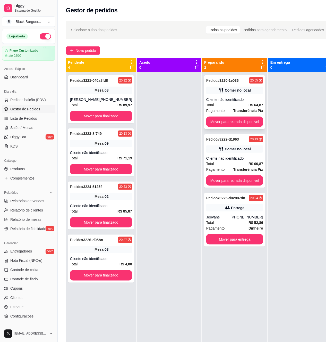
click at [215, 85] on div "Pedido # 3220-1e036 20:05 Comer no local Cliente não identificado Total R$ 64,8…" at bounding box center [234, 102] width 61 height 54
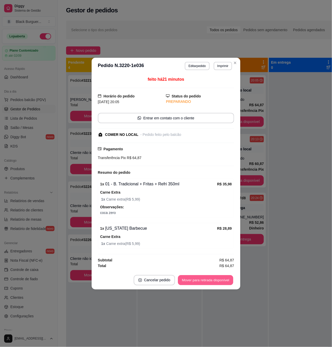
click at [227, 280] on button "Mover para retirada disponível" at bounding box center [205, 280] width 55 height 10
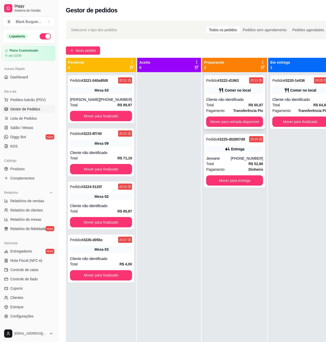
click at [231, 94] on div "Comer no local" at bounding box center [235, 90] width 57 height 7
click at [249, 159] on div "[PHONE_NUMBER]" at bounding box center [247, 158] width 32 height 5
click at [111, 274] on button "Mover para finalizado" at bounding box center [101, 275] width 62 height 10
click at [118, 201] on div "Pedido # 3224-5125f 20:23 Mesa 02 Cliente não identificado Total R$ 85,87 Mover…" at bounding box center [101, 206] width 66 height 48
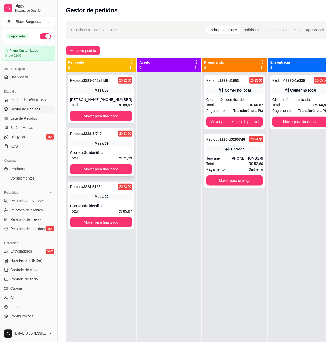
click at [95, 143] on span "Mesa" at bounding box center [99, 143] width 9 height 5
click at [240, 145] on div "Pedido # 3225-d02807d8 20:24 Entrega Jeovane [PHONE_NUMBER] Total R$ 52,86 Paga…" at bounding box center [234, 161] width 61 height 54
click at [34, 125] on link "Salão / Mesas" at bounding box center [28, 128] width 53 height 8
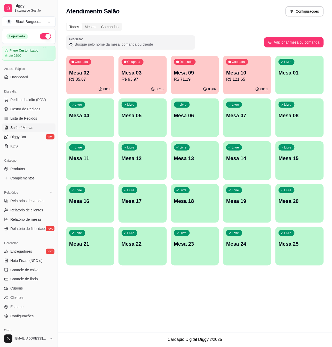
click at [226, 76] on div "Mesa 10 R$ 121,65" at bounding box center [247, 75] width 42 height 13
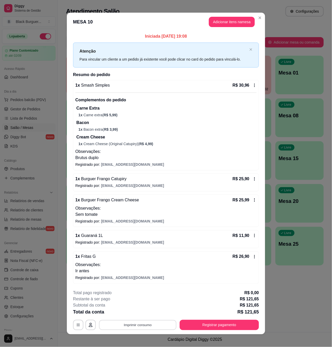
click at [119, 327] on button "Imprimir consumo" at bounding box center [137, 325] width 77 height 10
click at [134, 314] on button "M" at bounding box center [136, 314] width 37 height 8
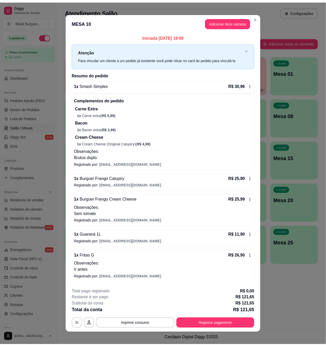
scroll to position [4, 0]
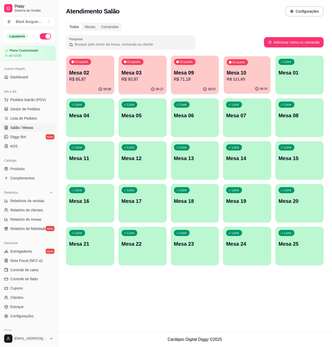
click at [250, 78] on p "R$ 121,65" at bounding box center [247, 79] width 41 height 6
click at [199, 55] on div "Todos Mesas Comandas Pesquisar Adicionar mesa ou comanda Ocupada Mesa 02 R$ 85,…" at bounding box center [195, 146] width 274 height 252
click at [202, 67] on div "Ocupada Mesa 09 R$ 71,19" at bounding box center [194, 70] width 47 height 28
click at [35, 116] on link "Lista de Pedidos" at bounding box center [28, 118] width 53 height 8
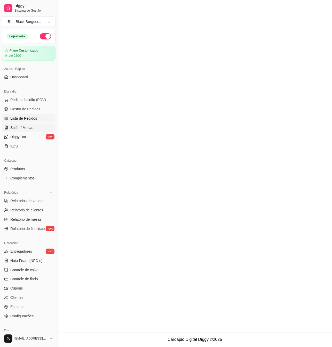
click at [32, 126] on link "Salão / Mesas" at bounding box center [28, 128] width 53 height 8
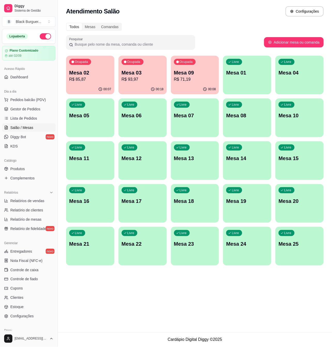
click at [23, 114] on ul "Pedidos balcão (PDV) Gestor de Pedidos Lista de Pedidos Salão / Mesas Diggy Bot…" at bounding box center [28, 123] width 53 height 55
click at [26, 111] on span "Gestor de Pedidos" at bounding box center [25, 108] width 30 height 5
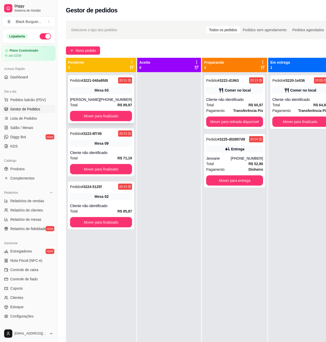
click at [113, 90] on div "Mesa 03" at bounding box center [101, 90] width 62 height 7
click at [88, 140] on div "Mesa 09" at bounding box center [101, 143] width 62 height 7
click at [250, 80] on div "20:13" at bounding box center [257, 80] width 14 height 6
click at [313, 96] on div "Pedido # 3220-1e036 20:05 Comer no local Cliente não identificado Total R$ 64,8…" at bounding box center [301, 102] width 60 height 54
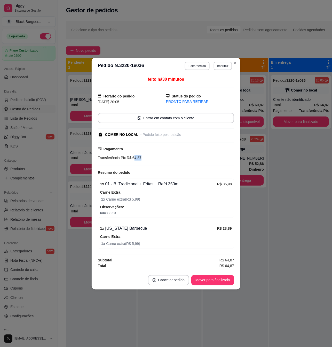
drag, startPoint x: 132, startPoint y: 157, endPoint x: 141, endPoint y: 157, distance: 8.3
click at [141, 157] on div "Transferência Pix R$ 64,87" at bounding box center [166, 158] width 136 height 6
drag, startPoint x: 134, startPoint y: 157, endPoint x: 137, endPoint y: 157, distance: 2.8
click at [137, 157] on span "R$ 64,87" at bounding box center [134, 158] width 16 height 4
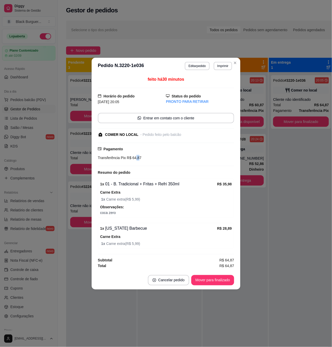
click at [137, 157] on span "R$ 64,87" at bounding box center [134, 158] width 16 height 4
click at [168, 157] on div "Transferência Pix R$ 64,87" at bounding box center [166, 158] width 136 height 6
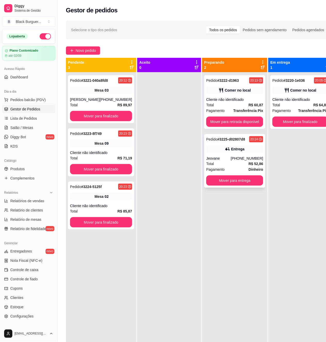
click at [239, 153] on div "Pedido # 3225-d02807d8 20:24 Entrega Jeovane [PHONE_NUMBER] Total R$ 52,86 Paga…" at bounding box center [234, 161] width 61 height 54
click at [248, 98] on div "Cliente não identificado" at bounding box center [235, 99] width 57 height 5
click at [244, 155] on div "Pedido # 3225-d02807d8 20:24 Entrega Jeovane [PHONE_NUMBER] Total R$ 52,86 Paga…" at bounding box center [234, 161] width 61 height 54
click at [244, 88] on div "Comer no local" at bounding box center [235, 90] width 57 height 7
click at [225, 147] on icon at bounding box center [227, 148] width 5 height 5
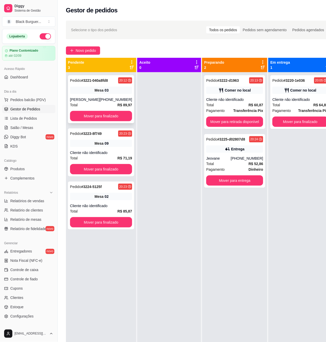
click at [102, 87] on div "Mesa 03" at bounding box center [101, 90] width 62 height 7
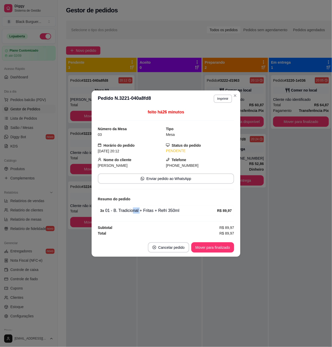
drag, startPoint x: 131, startPoint y: 215, endPoint x: 146, endPoint y: 214, distance: 15.5
click at [142, 214] on div "3 x 01 - B. Tradicional + Fritas + Refri 350ml R$ 89,97" at bounding box center [166, 210] width 136 height 11
click at [147, 214] on div "3 x 01 - B. Tradicional + Fritas + Refri 350ml" at bounding box center [158, 211] width 117 height 6
click at [230, 248] on button "Mover para finalizado" at bounding box center [212, 247] width 43 height 10
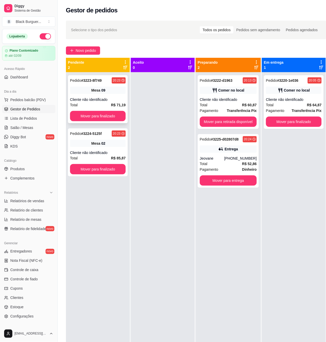
click at [121, 91] on div "Mesa 09" at bounding box center [98, 90] width 56 height 7
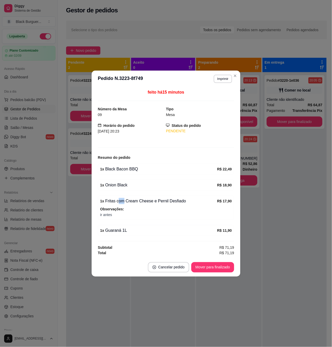
drag, startPoint x: 119, startPoint y: 201, endPoint x: 135, endPoint y: 200, distance: 15.8
click at [128, 201] on div "1 x Fritas com Cream Cheese e Pernil Desfiado" at bounding box center [158, 201] width 117 height 6
click at [135, 200] on div "1 x Fritas com Cream Cheese e Pernil Desfiado" at bounding box center [158, 201] width 117 height 6
click at [92, 197] on div "feito há 15 minutos Número da Mesa 09 Tipo Mesa Horário do pedido [DATE] 20:23 …" at bounding box center [166, 172] width 149 height 171
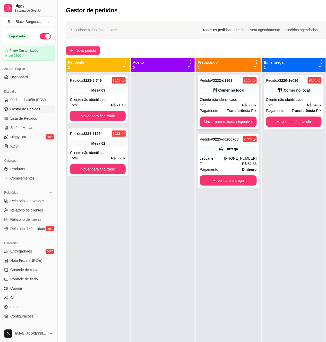
click at [257, 97] on div "Pedido # 3222-d1963 20:13 Comer no local Cliente não identificado Total R$ 60,8…" at bounding box center [228, 102] width 61 height 54
click at [29, 167] on link "Produtos" at bounding box center [28, 169] width 53 height 8
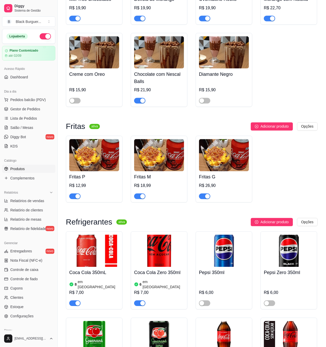
scroll to position [1238, 0]
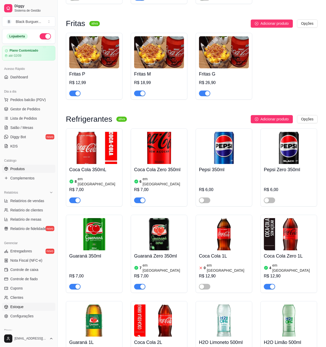
click at [23, 305] on ul "Entregadores novo Nota Fiscal (NFC-e) Controle de caixa Controle de fiado Cupon…" at bounding box center [28, 283] width 53 height 73
click at [23, 305] on link "Estoque" at bounding box center [28, 307] width 53 height 8
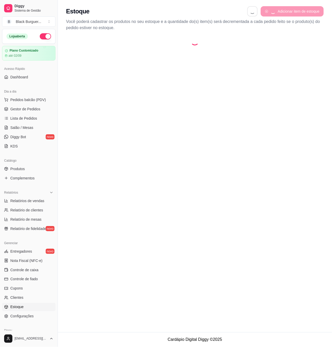
select select "QUANTITY_ORDER"
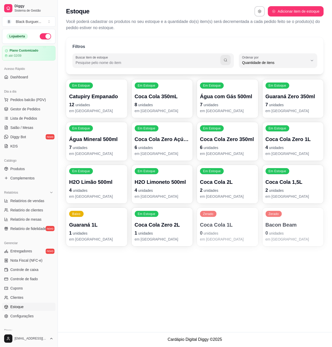
scroll to position [5, 0]
click at [104, 146] on p "7 unidades" at bounding box center [96, 147] width 55 height 7
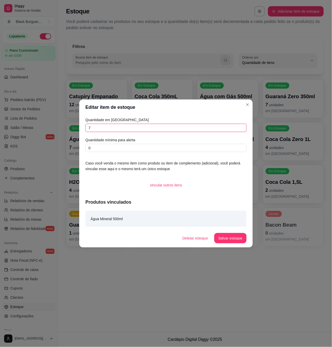
drag, startPoint x: 112, startPoint y: 128, endPoint x: 74, endPoint y: 129, distance: 38.2
click at [74, 129] on div "Editar item de estoque Quantidade em estoque 7 Quantidade mínima para alerta 0 …" at bounding box center [166, 173] width 332 height 347
type input "5"
click at [220, 239] on button "Salvar estoque" at bounding box center [229, 238] width 31 height 10
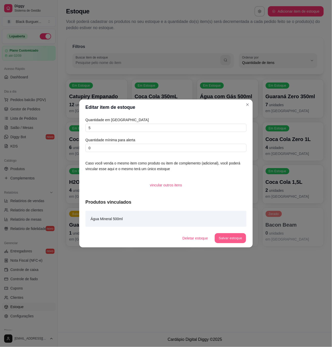
click at [242, 240] on button "Salvar estoque" at bounding box center [229, 238] width 31 height 10
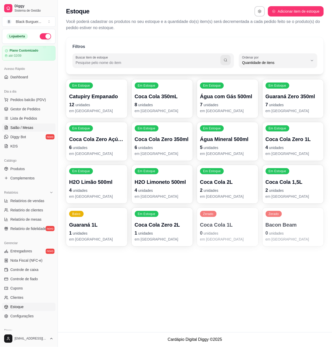
click at [36, 127] on link "Salão / Mesas" at bounding box center [28, 128] width 53 height 8
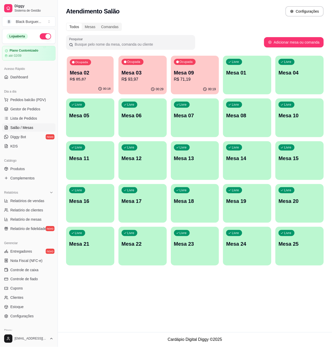
click at [80, 72] on p "Mesa 02" at bounding box center [90, 72] width 41 height 7
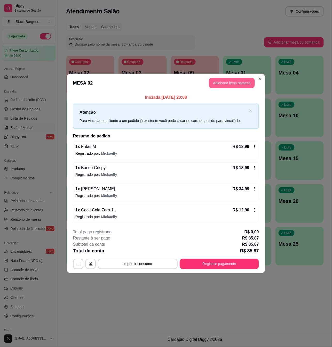
click at [223, 85] on button "Adicionar itens na mesa" at bounding box center [232, 83] width 46 height 10
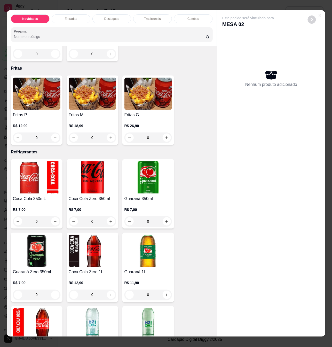
scroll to position [1341, 0]
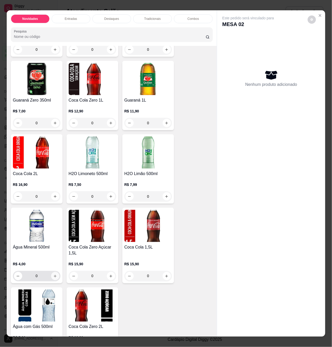
click at [53, 274] on icon "increase-product-quantity" at bounding box center [55, 276] width 4 height 4
type input "1"
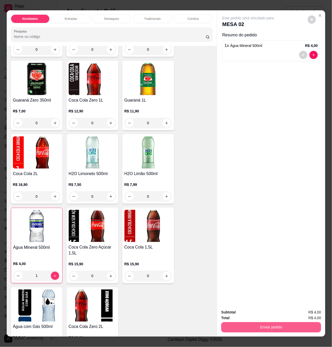
click at [257, 326] on button "Enviar pedido" at bounding box center [271, 327] width 100 height 10
click at [256, 309] on button "Não registrar e enviar pedido" at bounding box center [253, 312] width 52 height 10
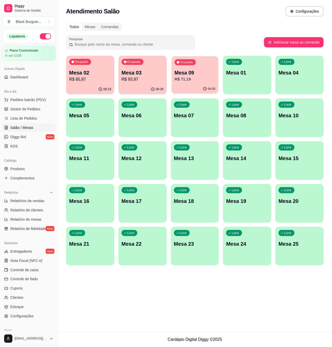
click at [201, 85] on div "00:20" at bounding box center [194, 89] width 47 height 10
click at [178, 73] on p "Mesa 09" at bounding box center [194, 72] width 41 height 7
click at [145, 69] on p "Mesa 03" at bounding box center [142, 72] width 42 height 7
click at [96, 83] on div "Ocupada Mesa 02 R$ 85,87" at bounding box center [90, 70] width 48 height 29
click at [44, 112] on link "Gestor de Pedidos" at bounding box center [28, 109] width 53 height 8
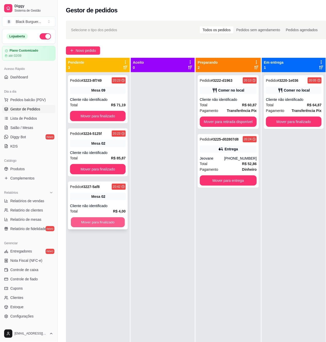
click at [93, 222] on button "Mover para finalizado" at bounding box center [98, 222] width 54 height 10
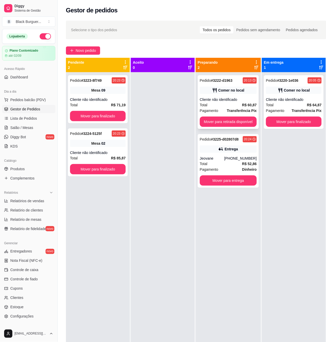
click at [215, 86] on div "Pedido # 3222-d1963 20:13 Comer no local Cliente não identificado Total R$ 60,8…" at bounding box center [228, 102] width 61 height 54
click at [243, 149] on div "Entrega" at bounding box center [228, 148] width 57 height 7
click at [31, 125] on span "Salão / Mesas" at bounding box center [21, 127] width 23 height 5
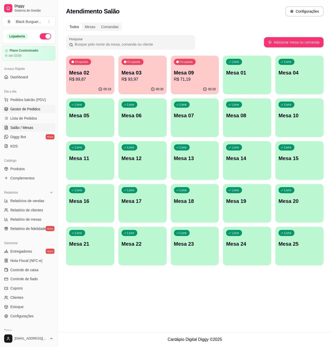
click at [32, 108] on span "Gestor de Pedidos" at bounding box center [25, 108] width 30 height 5
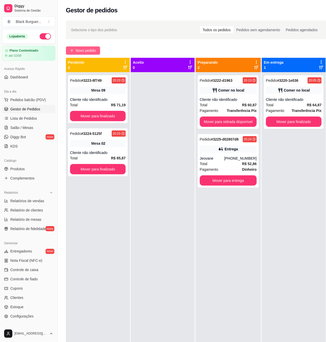
drag, startPoint x: 75, startPoint y: 55, endPoint x: 79, endPoint y: 52, distance: 4.6
click at [77, 54] on div "Selecione o tipo dos pedidos Todos os pedidos Pedidos sem agendamento Pedidos a…" at bounding box center [196, 212] width 277 height 388
click at [87, 48] on span "Novo pedido" at bounding box center [86, 51] width 20 height 6
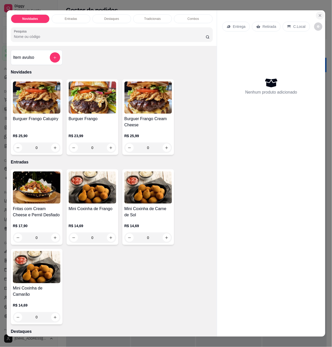
click at [320, 13] on button "Close" at bounding box center [320, 15] width 8 height 8
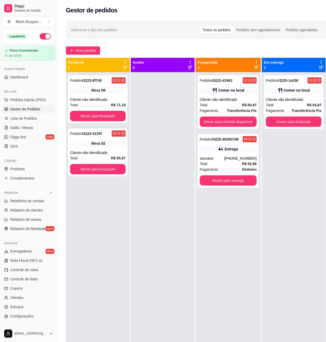
click at [188, 105] on div at bounding box center [163, 243] width 64 height 342
click at [202, 86] on div "Pedido # 3222-d1963 20:13 Comer no local Cliente não identificado Total R$ 60,8…" at bounding box center [228, 102] width 61 height 54
click at [270, 89] on div "Comer no local" at bounding box center [294, 90] width 56 height 7
click at [73, 54] on button "Novo pedido" at bounding box center [83, 50] width 34 height 8
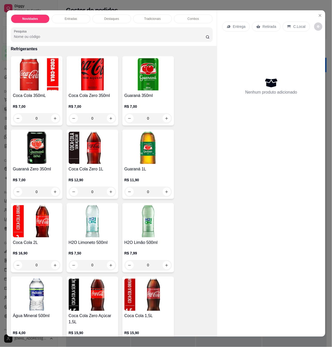
scroll to position [1444, 0]
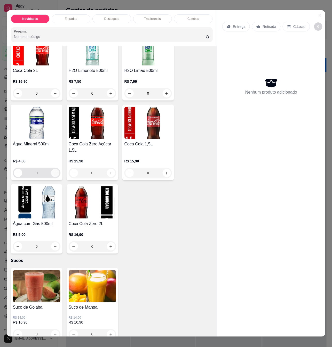
click at [54, 171] on icon "increase-product-quantity" at bounding box center [55, 173] width 4 height 4
type input "1"
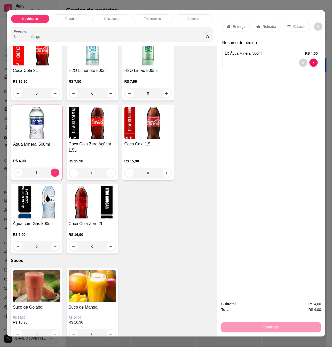
click at [267, 22] on div "Retirada" at bounding box center [266, 27] width 29 height 10
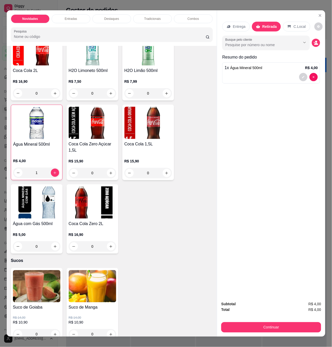
click at [265, 318] on div "Subtotal R$ 4,00 Total R$ 4,00 Continuar" at bounding box center [271, 316] width 100 height 31
click at [267, 329] on button "Continuar" at bounding box center [271, 327] width 97 height 10
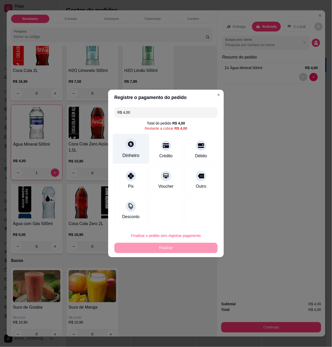
click at [132, 146] on icon at bounding box center [130, 144] width 7 height 7
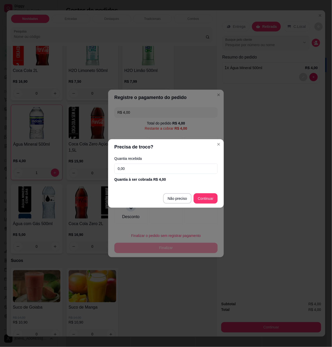
click at [143, 165] on input "0,00" at bounding box center [165, 168] width 103 height 10
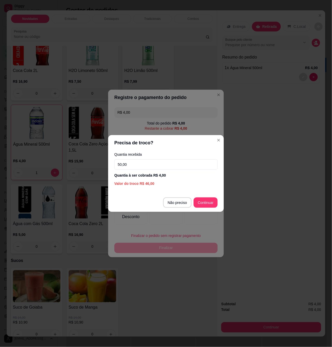
type input "50,00"
type input "R$ 0,00"
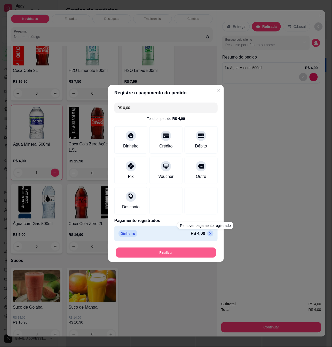
click at [198, 252] on button "Finalizar" at bounding box center [166, 253] width 100 height 10
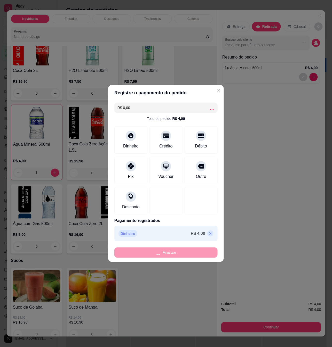
type input "0"
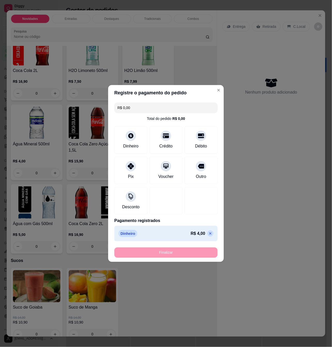
type input "-R$ 4,00"
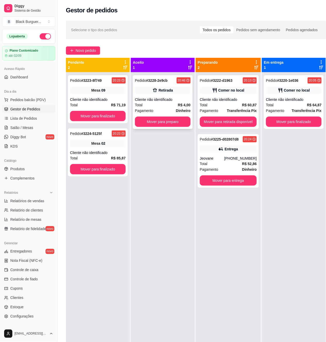
click at [182, 98] on div "Cliente não identificado" at bounding box center [163, 99] width 56 height 5
click at [124, 142] on div "Mesa 02" at bounding box center [98, 143] width 56 height 7
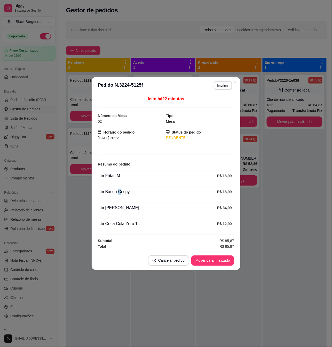
drag, startPoint x: 116, startPoint y: 191, endPoint x: 119, endPoint y: 191, distance: 2.8
click at [119, 191] on div "1 x Bacon Crispy" at bounding box center [158, 192] width 117 height 6
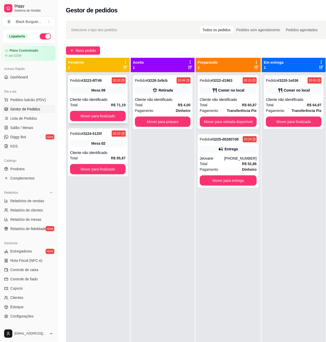
click at [94, 84] on div "Pedido # 3223-8f749 20:23 Mesa 09 Cliente não identificado Total R$ 71,19 Mover…" at bounding box center [98, 99] width 60 height 48
click at [102, 153] on div "Cliente não identificado" at bounding box center [98, 152] width 56 height 5
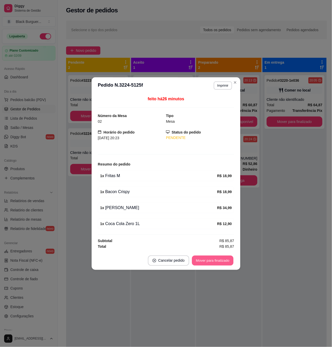
click at [201, 262] on button "Mover para finalizado" at bounding box center [213, 261] width 42 height 10
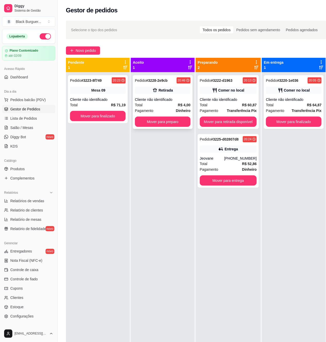
click at [172, 94] on div "Pedido # 3228-2e9cb 20:46 Retirada Cliente não identificado Total R$ 4,00 Pagam…" at bounding box center [163, 102] width 60 height 54
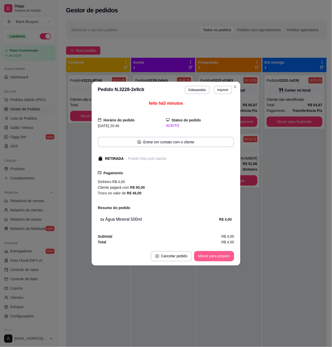
click at [222, 257] on button "Mover para preparo" at bounding box center [214, 256] width 40 height 10
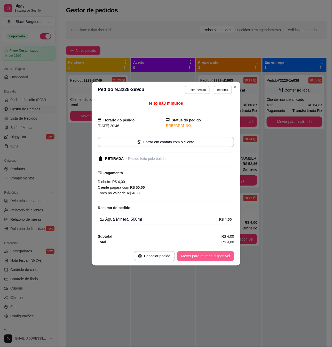
click at [222, 257] on button "Mover para retirada disponível" at bounding box center [205, 256] width 57 height 10
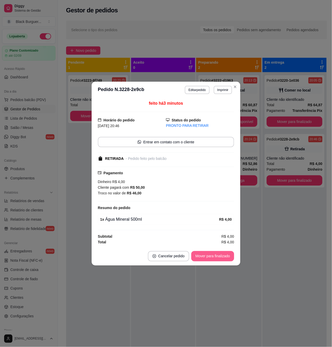
click at [222, 257] on button "Mover para finalizado" at bounding box center [212, 256] width 43 height 10
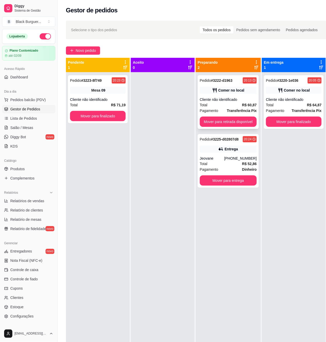
click at [230, 102] on div "Cliente não identificado" at bounding box center [228, 99] width 57 height 5
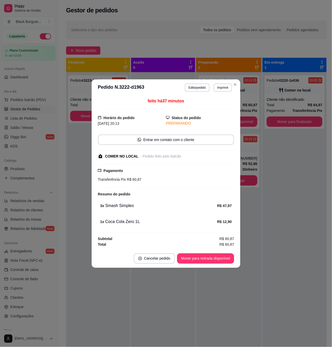
click at [240, 164] on div "feito há 37 minutos Horário do pedido [DATE] 20:13 Status do pedido PREPARANDO …" at bounding box center [166, 172] width 149 height 153
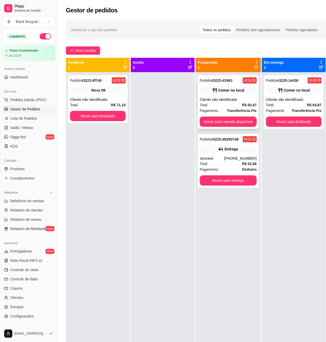
click at [243, 105] on strong "R$ 60,87" at bounding box center [249, 105] width 15 height 4
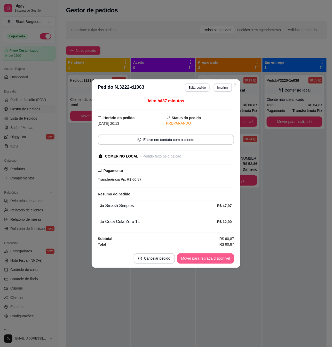
click at [212, 264] on button "Mover para retirada disponível" at bounding box center [205, 258] width 57 height 10
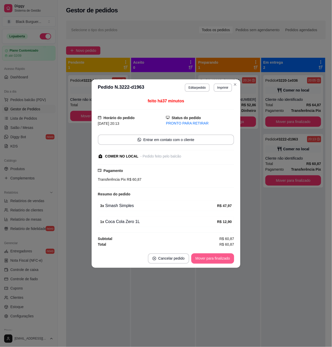
click at [213, 260] on button "Mover para finalizado" at bounding box center [212, 258] width 43 height 10
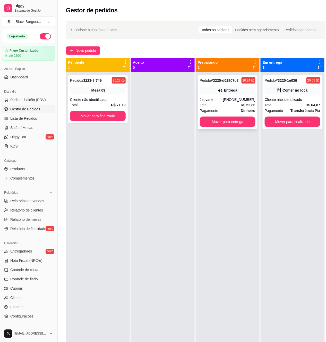
click at [247, 106] on strong "R$ 52,86" at bounding box center [248, 105] width 15 height 4
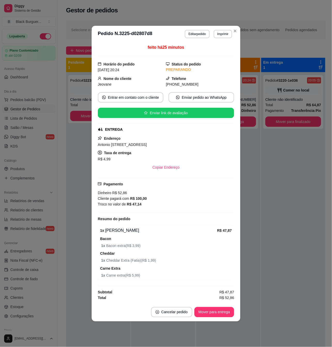
click at [215, 319] on footer "Cancelar pedido Mover para entrega" at bounding box center [166, 312] width 149 height 19
click at [214, 312] on button "Mover para entrega" at bounding box center [214, 312] width 40 height 10
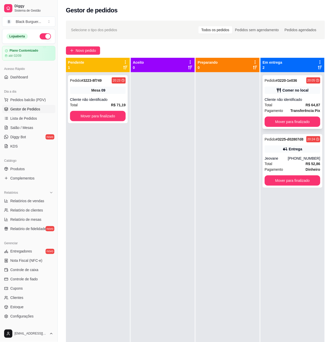
click at [296, 106] on div "Total R$ 64,87" at bounding box center [293, 105] width 56 height 6
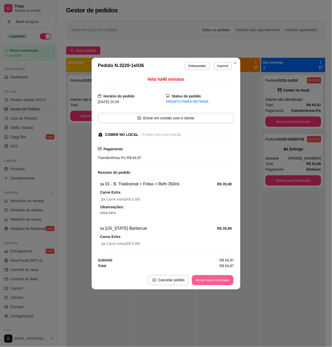
click at [214, 278] on button "Mover para finalizado" at bounding box center [213, 280] width 42 height 10
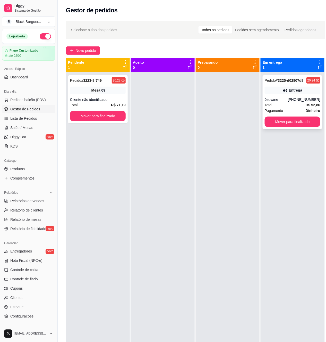
click at [288, 101] on div "Jeovane" at bounding box center [276, 99] width 23 height 5
click at [10, 124] on link "Salão / Mesas" at bounding box center [28, 128] width 53 height 8
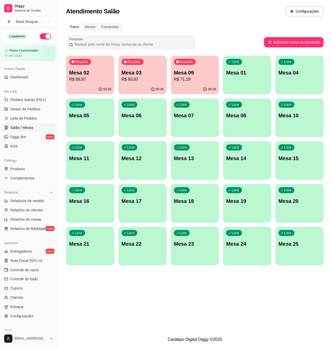
click at [95, 68] on div "Ocupada Mesa 02 R$ 89,87" at bounding box center [90, 70] width 48 height 29
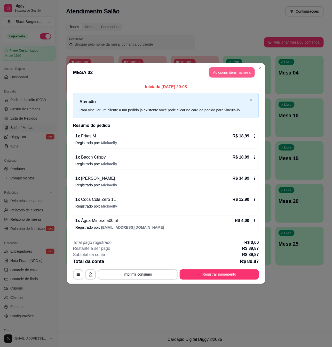
click at [226, 74] on button "Adicionar itens na mesa" at bounding box center [232, 72] width 46 height 10
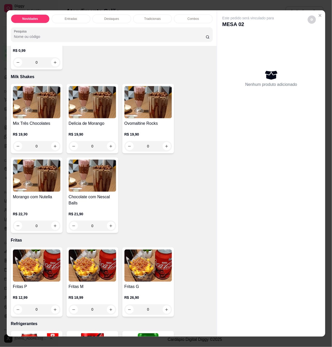
scroll to position [928, 0]
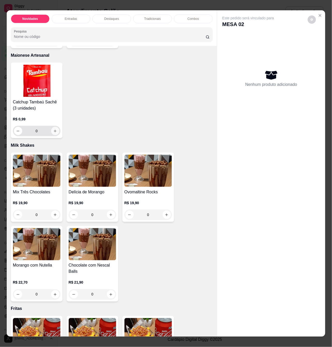
click at [53, 129] on icon "increase-product-quantity" at bounding box center [55, 131] width 4 height 4
type input "1"
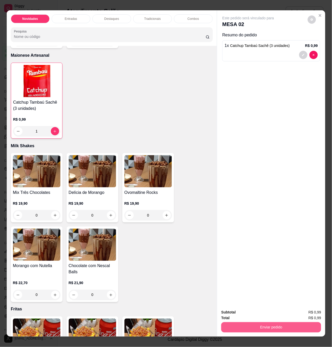
click at [251, 321] on div "Enviar pedido" at bounding box center [271, 327] width 100 height 12
click at [251, 322] on button "Enviar pedido" at bounding box center [271, 327] width 100 height 10
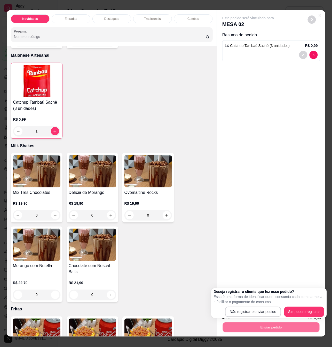
click at [244, 318] on div "Deseja registrar o cliente que fez esse pedido? Essa é uma forma de identificar…" at bounding box center [269, 303] width 116 height 30
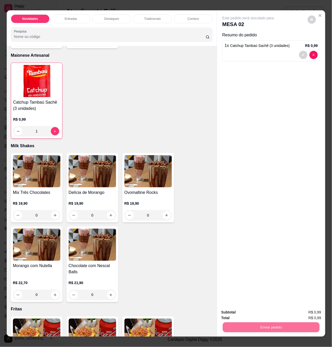
click at [245, 315] on button "Não registrar e enviar pedido" at bounding box center [253, 312] width 52 height 10
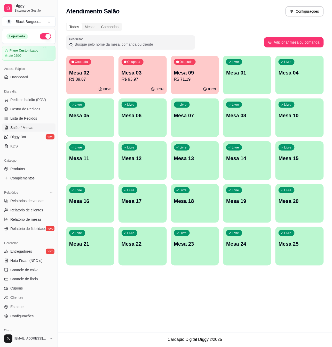
click at [106, 69] on p "Mesa 02" at bounding box center [90, 72] width 42 height 7
click at [203, 68] on div "Ocupada Mesa 09 R$ 71,19" at bounding box center [195, 70] width 48 height 29
click at [180, 81] on p "R$ 71,19" at bounding box center [194, 79] width 41 height 6
click at [152, 64] on div "Ocupada Mesa 03 R$ 93,97" at bounding box center [142, 70] width 47 height 28
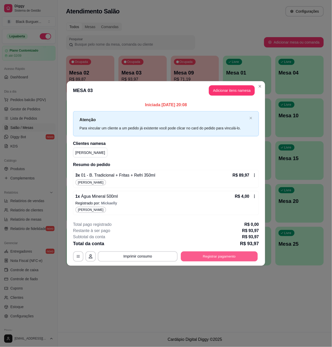
click at [218, 256] on button "Registrar pagamento" at bounding box center [219, 256] width 77 height 10
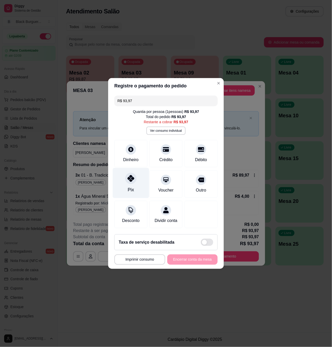
click at [133, 181] on div "Pix" at bounding box center [131, 183] width 36 height 30
type input "R$ 0,00"
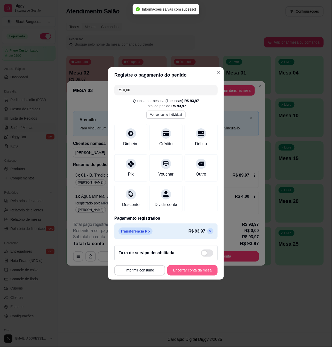
click at [202, 276] on button "Encerrar conta da mesa" at bounding box center [192, 270] width 50 height 10
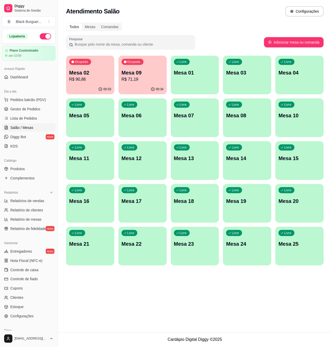
click at [139, 72] on p "Mesa 09" at bounding box center [142, 72] width 42 height 7
click at [29, 109] on span "Gestor de Pedidos" at bounding box center [25, 108] width 30 height 5
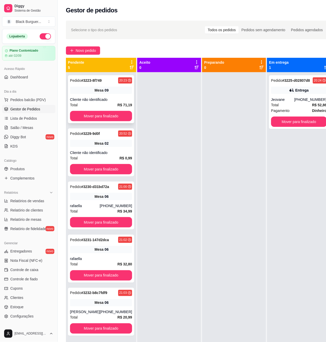
click at [115, 98] on div "Cliente não identificado" at bounding box center [101, 99] width 62 height 5
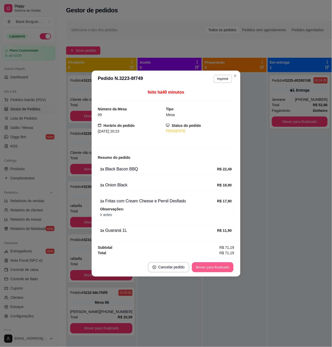
click at [209, 268] on button "Mover para finalizado" at bounding box center [213, 267] width 42 height 10
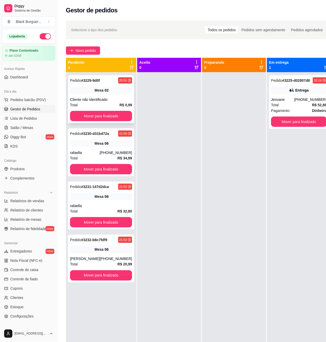
click at [114, 93] on div "Mesa 02" at bounding box center [101, 90] width 62 height 7
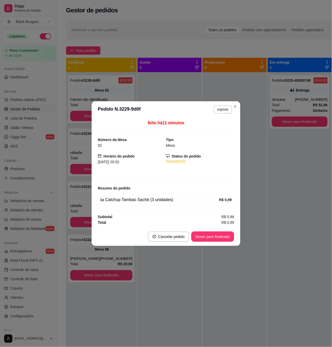
click at [217, 229] on footer "Cancelar pedido Mover para finalizado" at bounding box center [166, 236] width 149 height 19
click at [219, 233] on button "Mover para finalizado" at bounding box center [212, 237] width 43 height 10
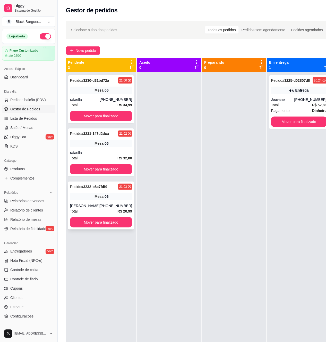
click at [112, 201] on div "Pedido # 3232-b8c7fdf9 21:03 Mesa 06 [PERSON_NAME] [PHONE_NUMBER] Total R$ 20,9…" at bounding box center [101, 206] width 66 height 48
click at [88, 144] on div "Mesa 06" at bounding box center [101, 143] width 62 height 7
click at [87, 82] on strong "# 3230-d31bd72a" at bounding box center [95, 80] width 28 height 4
click at [38, 127] on link "Salão / Mesas" at bounding box center [28, 128] width 53 height 8
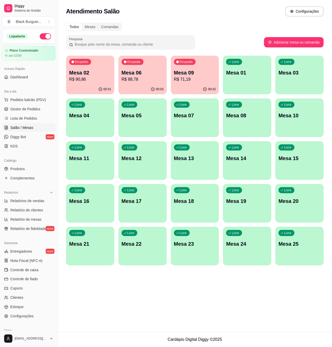
click at [153, 68] on div "Ocupada Mesa 06 R$ 88,78" at bounding box center [142, 70] width 48 height 29
click at [110, 76] on p "Mesa 02" at bounding box center [90, 72] width 41 height 7
click at [94, 75] on p "Mesa 02" at bounding box center [90, 72] width 41 height 7
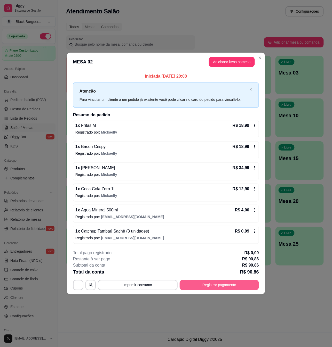
click at [244, 289] on button "Registrar pagamento" at bounding box center [218, 285] width 79 height 10
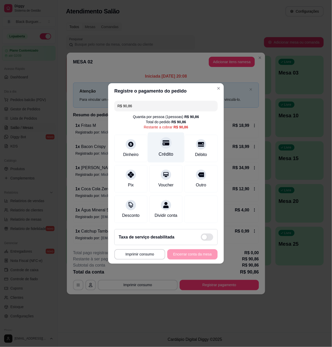
click at [169, 146] on div "Crédito" at bounding box center [166, 148] width 36 height 30
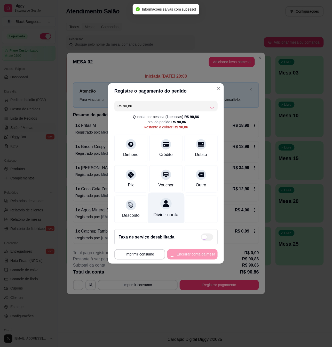
type input "R$ 0,00"
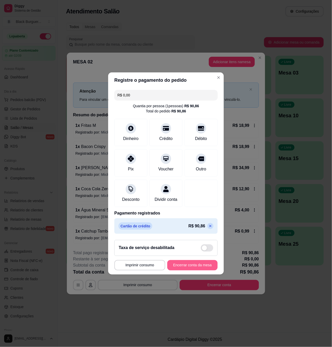
click at [185, 270] on button "Encerrar conta da mesa" at bounding box center [192, 265] width 50 height 10
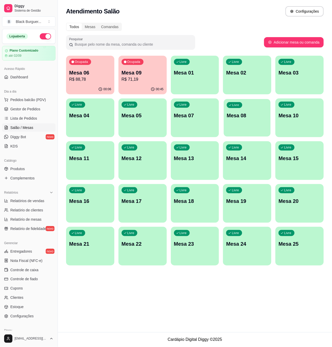
click at [240, 112] on div "Livre Mesa 08" at bounding box center [247, 114] width 47 height 31
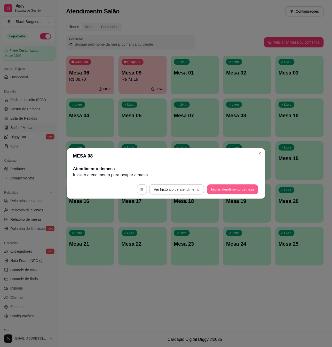
click at [230, 186] on button "Iniciar atendimento de mesa" at bounding box center [232, 190] width 51 height 10
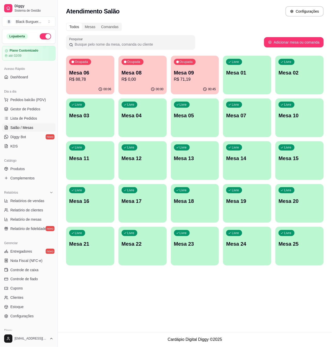
click at [228, 133] on div "button" at bounding box center [247, 134] width 48 height 6
click at [128, 76] on p "Mesa 08" at bounding box center [142, 72] width 41 height 7
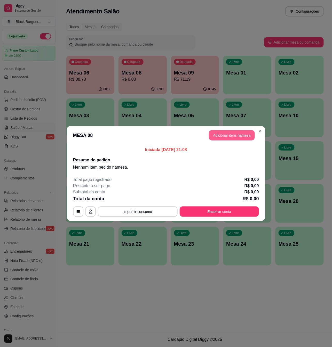
click at [231, 133] on button "Adicionar itens na mesa" at bounding box center [232, 135] width 46 height 10
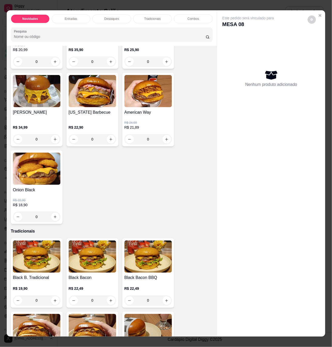
scroll to position [378, 0]
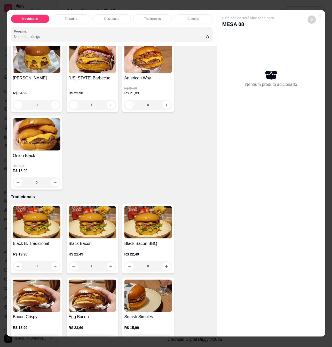
click at [110, 265] on div "0" at bounding box center [92, 266] width 47 height 10
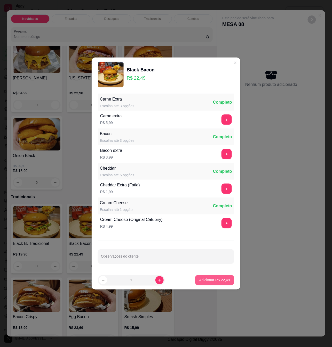
click at [198, 277] on button "Adicionar R$ 22,49" at bounding box center [214, 280] width 39 height 10
type input "1"
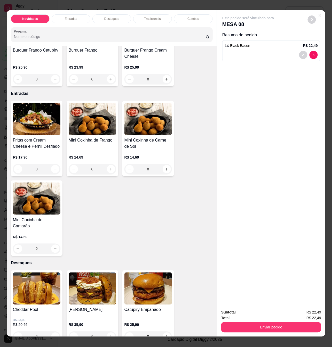
scroll to position [0, 0]
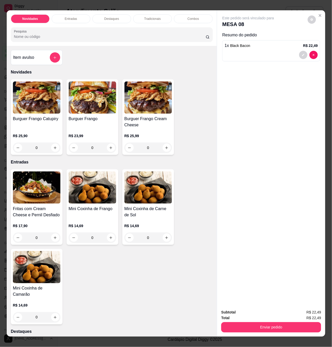
click at [102, 122] on h4 "Burguer Frango" at bounding box center [92, 119] width 47 height 6
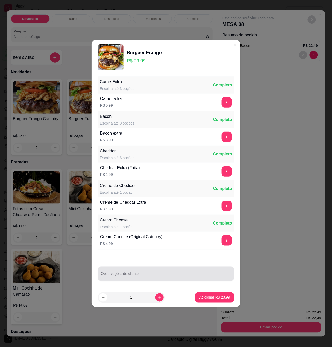
click at [139, 271] on div at bounding box center [166, 274] width 130 height 10
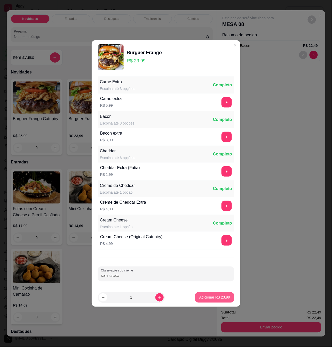
type input "sem salada"
click at [226, 301] on button "Adicionar R$ 23,99" at bounding box center [214, 297] width 39 height 10
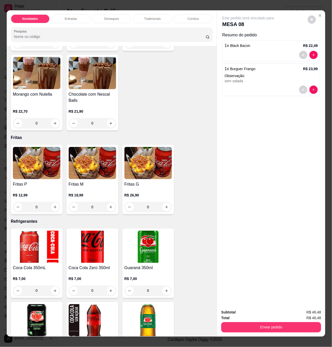
scroll to position [1238, 0]
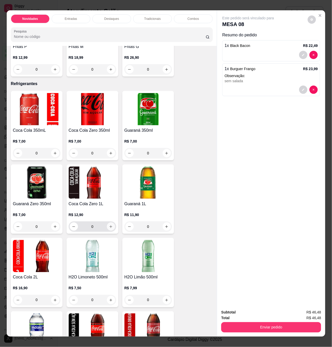
click at [109, 225] on icon "increase-product-quantity" at bounding box center [111, 227] width 4 height 4
type input "1"
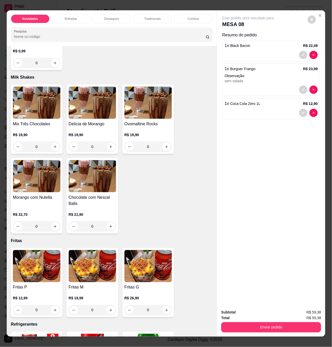
scroll to position [1031, 0]
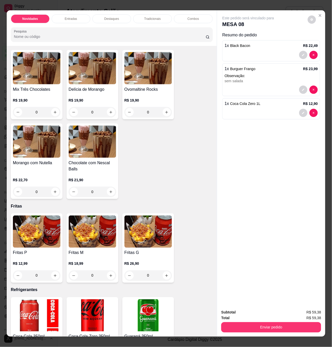
click at [56, 271] on div "0" at bounding box center [36, 275] width 47 height 10
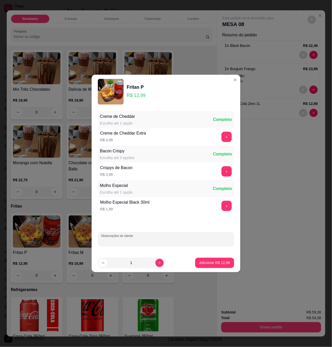
click at [147, 241] on input "Observações do cliente" at bounding box center [166, 241] width 130 height 5
type input "ir antes"
click at [218, 264] on p "Adicionar R$ 12,99" at bounding box center [214, 262] width 31 height 5
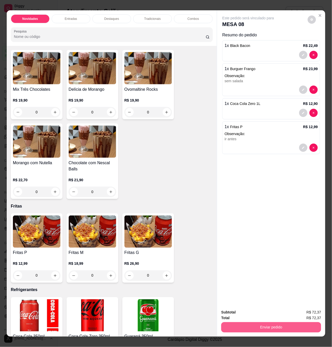
click at [246, 322] on button "Enviar pedido" at bounding box center [271, 327] width 100 height 10
click at [265, 317] on button "Não registrar e enviar pedido" at bounding box center [254, 312] width 54 height 10
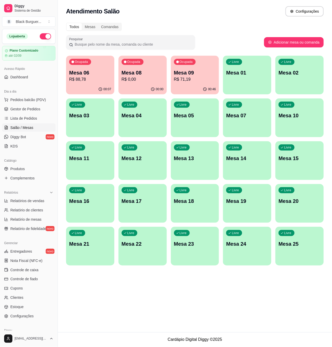
click at [135, 78] on p "R$ 0,00" at bounding box center [142, 79] width 42 height 6
click at [21, 139] on span "Diggy Bot" at bounding box center [18, 136] width 16 height 5
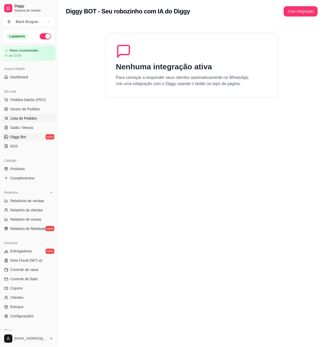
click at [23, 122] on link "Lista de Pedidos" at bounding box center [28, 118] width 53 height 8
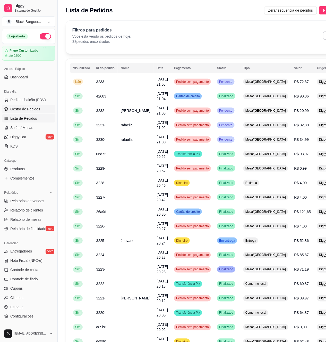
click at [27, 112] on link "Gestor de Pedidos" at bounding box center [28, 109] width 53 height 8
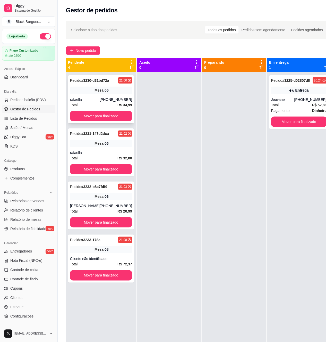
click at [101, 95] on div "Pedido # 3230-d31bd72a 21:00 Mesa 06 rafaella [PHONE_NUMBER] Total R$ 34,99 Mov…" at bounding box center [101, 99] width 66 height 48
click at [279, 97] on div "Jeovane" at bounding box center [283, 99] width 23 height 5
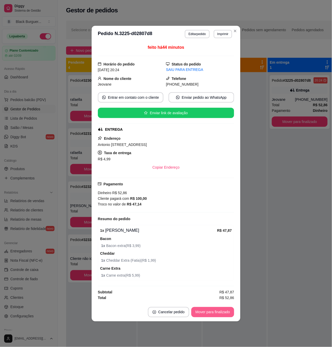
click at [201, 312] on button "Mover para finalizado" at bounding box center [212, 312] width 43 height 10
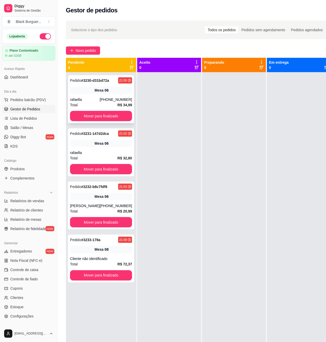
click at [100, 89] on span "Mesa" at bounding box center [99, 90] width 9 height 5
click at [14, 127] on span "Salão / Mesas" at bounding box center [21, 127] width 23 height 5
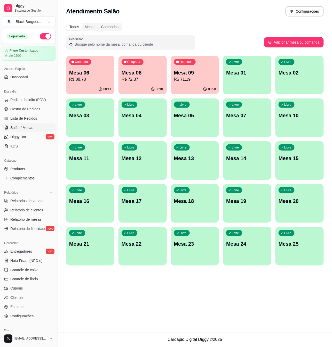
click at [202, 76] on p "Mesa 09" at bounding box center [195, 72] width 42 height 7
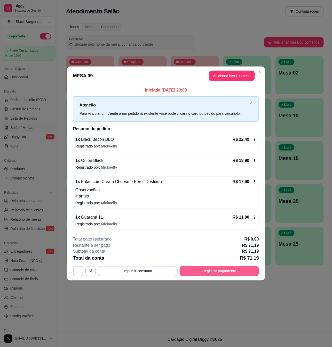
click at [206, 270] on button "Registrar pagamento" at bounding box center [218, 271] width 79 height 10
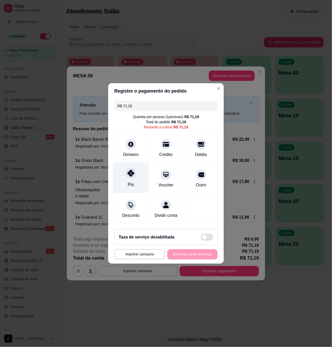
click at [127, 165] on div "Pix" at bounding box center [131, 178] width 36 height 30
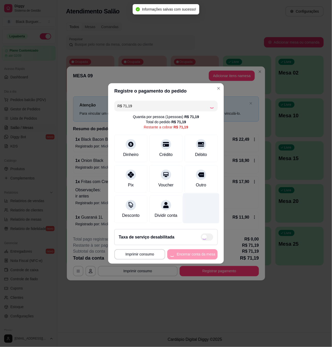
type input "R$ 0,00"
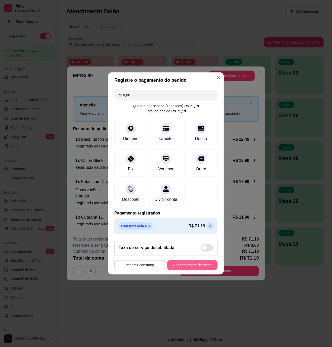
click at [186, 268] on button "Encerrar conta da mesa" at bounding box center [192, 265] width 50 height 10
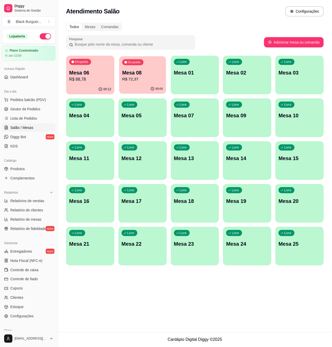
click at [129, 78] on p "R$ 72,37" at bounding box center [142, 79] width 41 height 6
click at [88, 74] on p "Mesa 06" at bounding box center [90, 72] width 42 height 7
click at [128, 79] on p "R$ 72,37" at bounding box center [142, 79] width 42 height 6
click at [96, 64] on div "Ocupada Mesa 06 R$ 88,78" at bounding box center [90, 70] width 47 height 28
click at [94, 61] on div "Ocupada Mesa 06 R$ 88,78" at bounding box center [90, 70] width 48 height 29
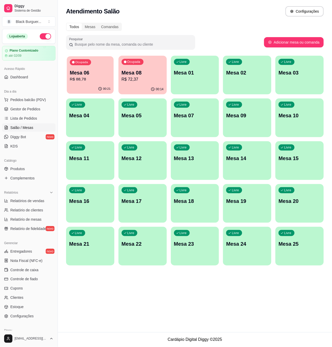
click at [104, 72] on p "Mesa 06" at bounding box center [90, 72] width 41 height 7
click at [161, 75] on p "Mesa 08" at bounding box center [142, 72] width 42 height 7
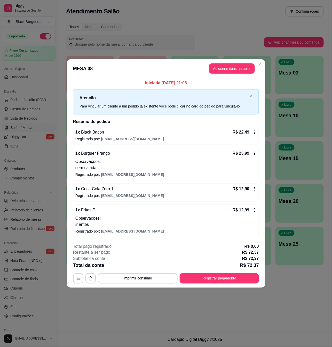
click at [69, 172] on div "Iniciada [DATE] 21:08 Atenção Para vincular um cliente a um pedido já existente…" at bounding box center [166, 158] width 198 height 161
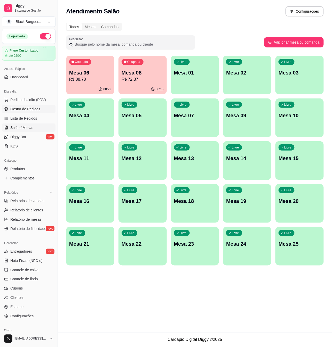
click at [34, 108] on span "Gestor de Pedidos" at bounding box center [25, 108] width 30 height 5
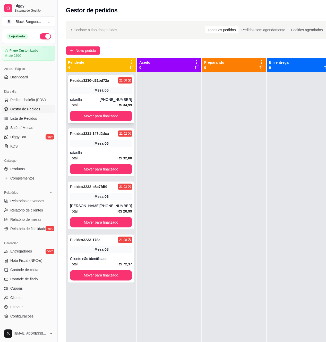
click at [100, 102] on div "[PHONE_NUMBER]" at bounding box center [116, 99] width 32 height 5
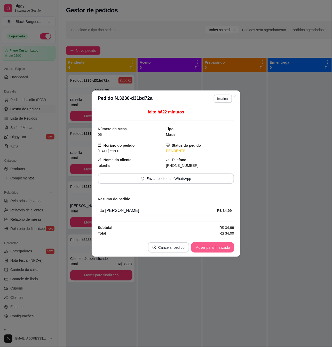
click at [206, 247] on button "Mover para finalizado" at bounding box center [212, 247] width 43 height 10
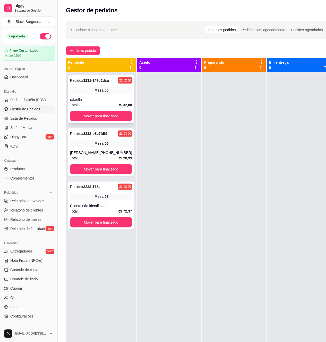
click at [100, 104] on div "Total R$ 32,80" at bounding box center [101, 105] width 62 height 6
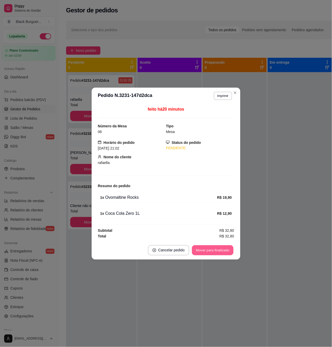
click at [204, 250] on button "Mover para finalizado" at bounding box center [213, 250] width 42 height 10
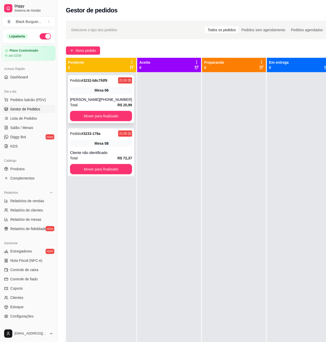
click at [111, 100] on div "[PHONE_NUMBER]" at bounding box center [116, 99] width 32 height 5
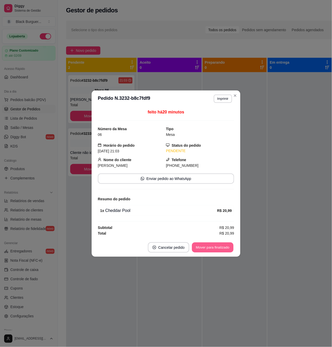
click at [204, 245] on button "Mover para finalizado" at bounding box center [213, 247] width 42 height 10
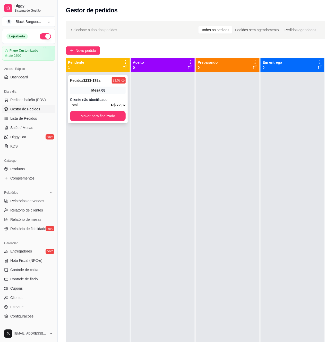
click at [83, 105] on div "Total R$ 72,37" at bounding box center [98, 105] width 56 height 6
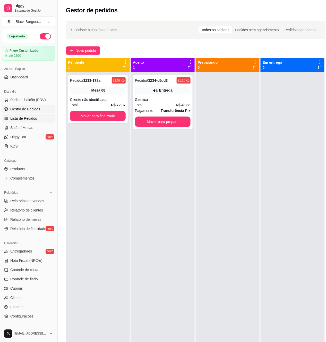
click at [27, 116] on span "Lista de Pedidos" at bounding box center [23, 118] width 27 height 5
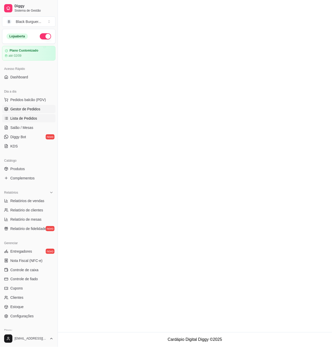
click at [30, 108] on span "Gestor de Pedidos" at bounding box center [25, 108] width 30 height 5
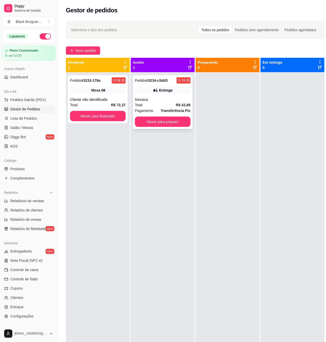
click at [165, 94] on div "Entrega" at bounding box center [163, 90] width 56 height 7
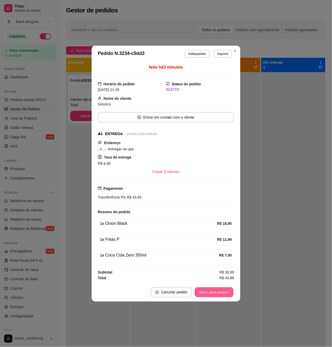
click at [225, 297] on button "Mover para preparo" at bounding box center [213, 292] width 39 height 10
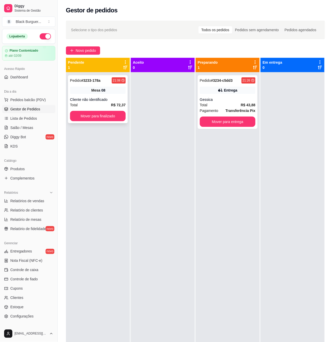
click at [118, 93] on div "Mesa 08" at bounding box center [98, 90] width 56 height 7
click at [109, 116] on button "Mover para finalizado" at bounding box center [98, 116] width 56 height 10
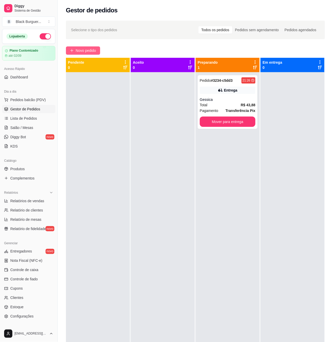
click at [76, 52] on span "Novo pedido" at bounding box center [86, 51] width 20 height 6
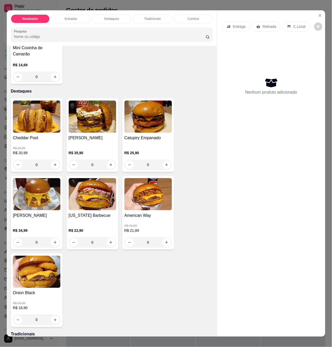
scroll to position [69, 0]
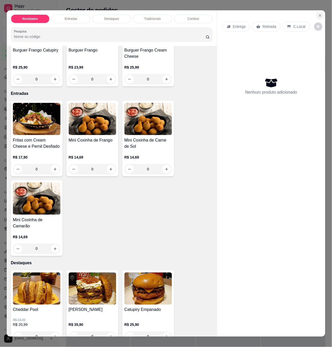
click at [319, 14] on icon "Close" at bounding box center [320, 15] width 4 height 4
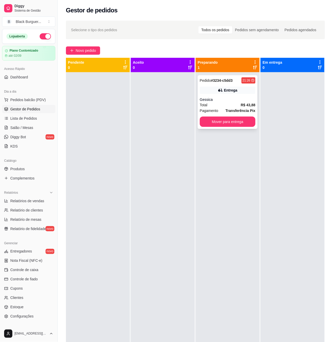
click at [233, 82] on strong "# 3234-c5dd3" at bounding box center [222, 80] width 22 height 4
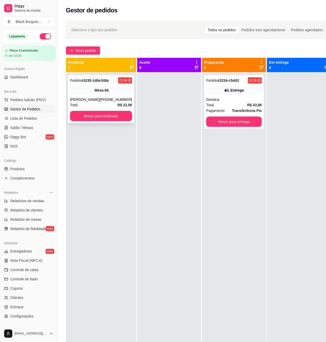
click at [123, 91] on div "Mesa 04" at bounding box center [101, 90] width 62 height 7
click at [231, 91] on div "Entrega" at bounding box center [237, 90] width 13 height 5
click at [118, 90] on div "Mesa 04" at bounding box center [101, 90] width 62 height 7
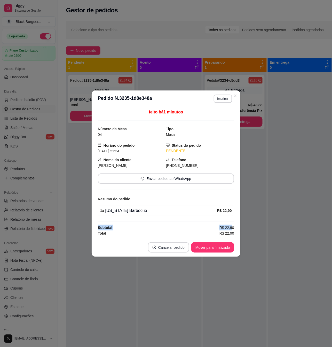
drag, startPoint x: 229, startPoint y: 222, endPoint x: 232, endPoint y: 223, distance: 3.0
click at [232, 223] on div "feito há 1 minutos Número da Mesa 04 Tipo Mesa Horário do pedido [DATE] 21:34 S…" at bounding box center [166, 172] width 136 height 127
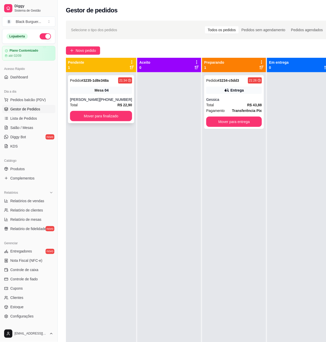
click at [121, 92] on div "Mesa 04" at bounding box center [101, 90] width 62 height 7
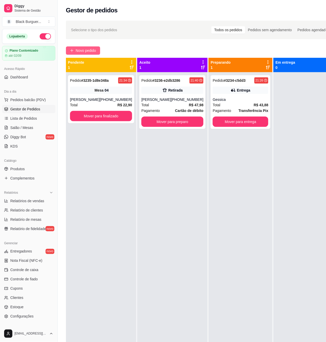
click at [89, 48] on span "Novo pedido" at bounding box center [86, 51] width 20 height 6
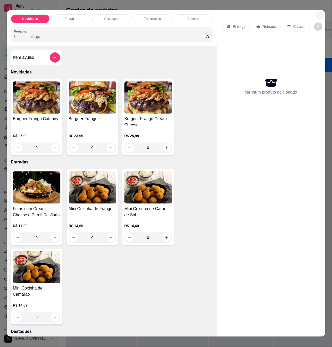
click at [318, 13] on icon "Close" at bounding box center [320, 15] width 4 height 4
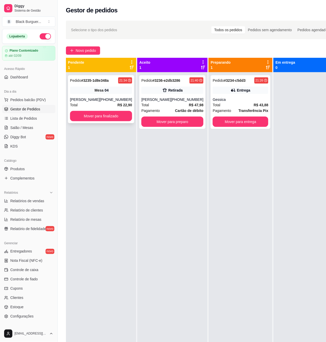
click at [119, 92] on div "Mesa 04" at bounding box center [101, 90] width 62 height 7
click at [162, 90] on icon at bounding box center [164, 90] width 5 height 5
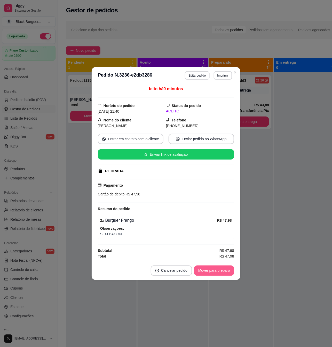
click at [218, 270] on button "Mover para preparo" at bounding box center [214, 271] width 40 height 10
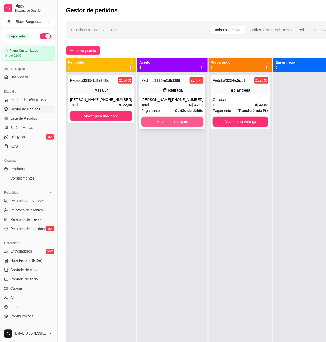
click at [181, 122] on button "Mover para preparo" at bounding box center [173, 122] width 62 height 10
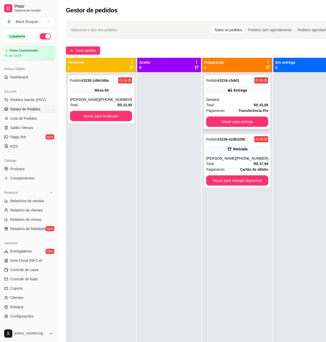
click at [230, 106] on div "Total R$ 43,88" at bounding box center [238, 105] width 62 height 6
click at [241, 103] on div "Total R$ 43,88" at bounding box center [238, 105] width 62 height 6
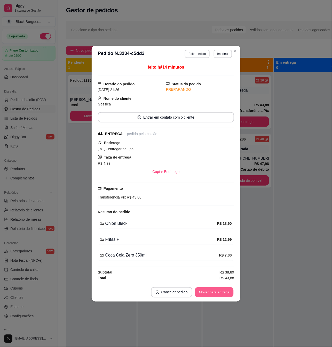
click at [222, 292] on button "Mover para entrega" at bounding box center [214, 292] width 39 height 10
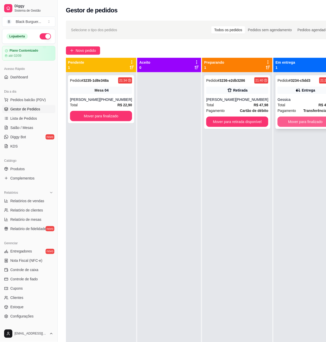
click at [290, 120] on button "Mover para finalizado" at bounding box center [306, 122] width 56 height 10
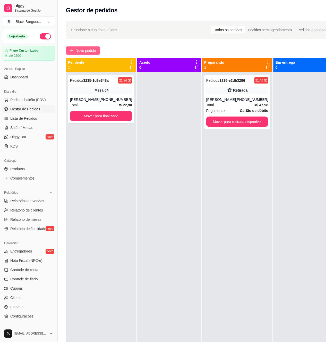
click at [71, 51] on icon "plus" at bounding box center [72, 51] width 4 height 4
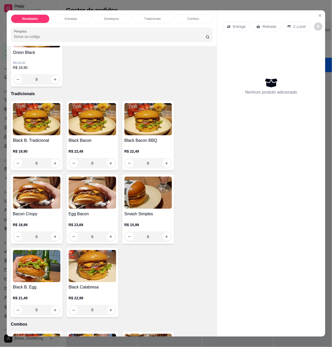
scroll to position [378, 0]
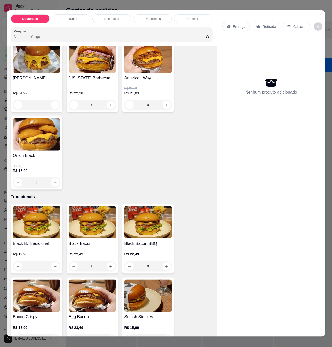
click at [317, 7] on div "Novidades Entradas Destaques Tradicionais Combos Maionese Artesanal Milk Shakes…" at bounding box center [166, 173] width 332 height 347
click at [317, 11] on button "Close" at bounding box center [320, 15] width 8 height 8
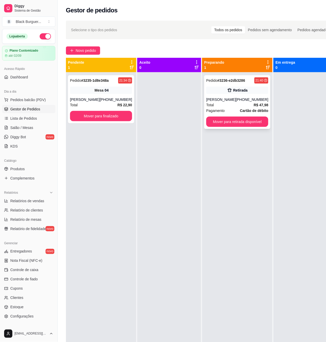
click at [245, 97] on div "[PHONE_NUMBER]" at bounding box center [252, 99] width 32 height 5
click at [234, 91] on div "Retirada" at bounding box center [241, 90] width 14 height 5
click at [84, 47] on button "Novo pedido" at bounding box center [83, 50] width 34 height 8
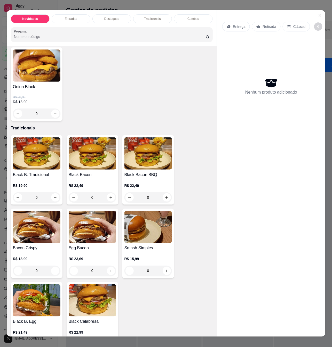
scroll to position [481, 0]
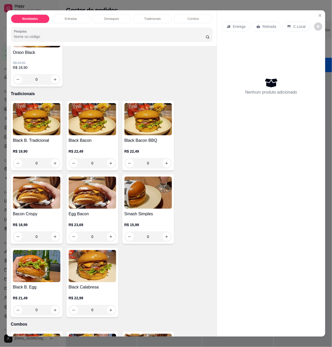
click at [154, 198] on img at bounding box center [147, 193] width 47 height 32
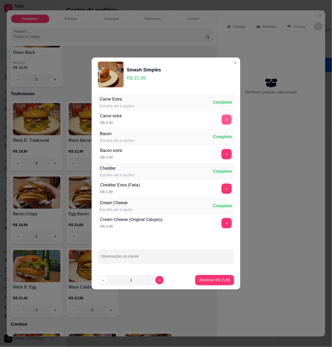
click at [221, 121] on button "+" at bounding box center [226, 120] width 10 height 10
click at [225, 156] on button "+" at bounding box center [226, 154] width 10 height 10
click at [222, 224] on button "+" at bounding box center [226, 223] width 10 height 10
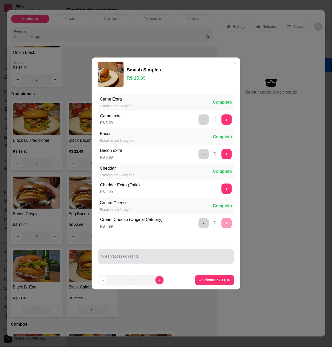
click at [168, 261] on input "Observações do cliente" at bounding box center [166, 258] width 130 height 5
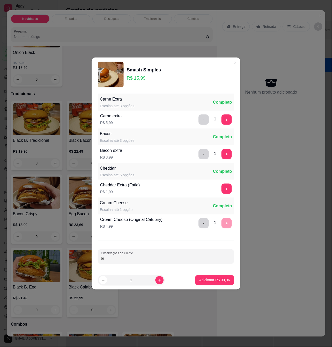
type input "b"
type input "BRUTUS DUPLO"
click at [200, 281] on p "Adicionar R$ 30,96" at bounding box center [215, 280] width 30 height 5
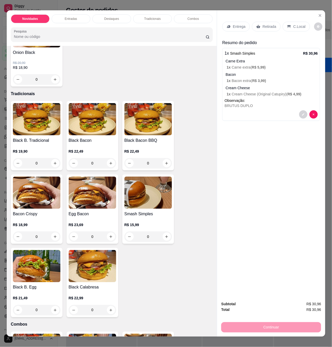
click at [294, 166] on div "Entrega Retirada C.Local Resumo do pedido 1 x Smash Simples R$ 30,96 Carne Extr…" at bounding box center [271, 153] width 108 height 287
drag, startPoint x: 313, startPoint y: 307, endPoint x: 316, endPoint y: 307, distance: 2.6
click at [315, 307] on span "R$ 30,96" at bounding box center [313, 310] width 15 height 6
click at [316, 307] on span "R$ 30,96" at bounding box center [313, 310] width 15 height 6
click at [309, 307] on span "R$ 30,96" at bounding box center [313, 310] width 15 height 6
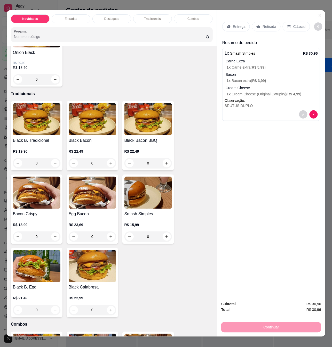
click at [262, 146] on div "Entrega Retirada C.Local Resumo do pedido 1 x Smash Simples R$ 30,96 Carne Extr…" at bounding box center [271, 153] width 108 height 287
click at [272, 25] on p "Retirada" at bounding box center [269, 26] width 14 height 5
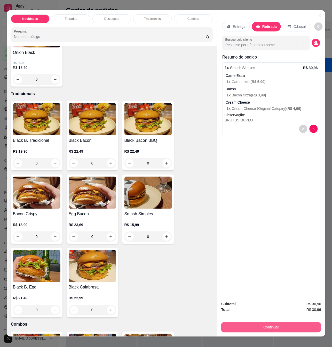
click at [279, 323] on button "Continuar" at bounding box center [271, 327] width 100 height 10
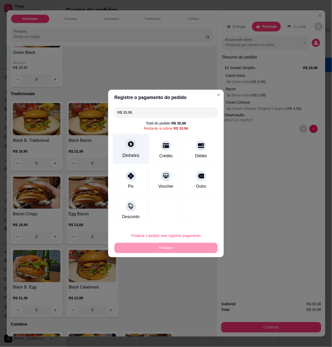
click at [133, 151] on div "Dinheiro" at bounding box center [131, 149] width 36 height 30
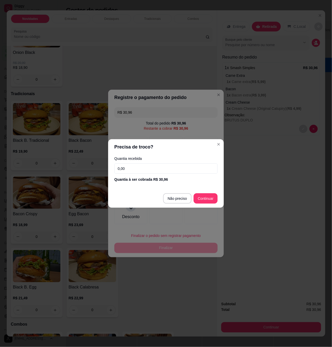
click at [149, 168] on input "0,00" at bounding box center [165, 168] width 103 height 10
type input "0,03"
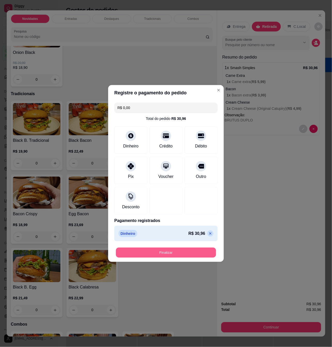
click at [188, 253] on button "Finalizar" at bounding box center [166, 253] width 100 height 10
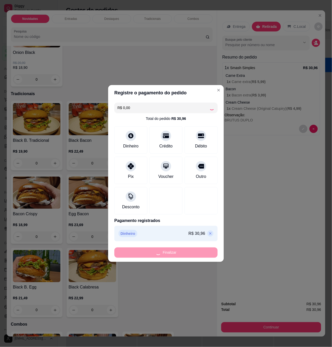
type input "-R$ 30,96"
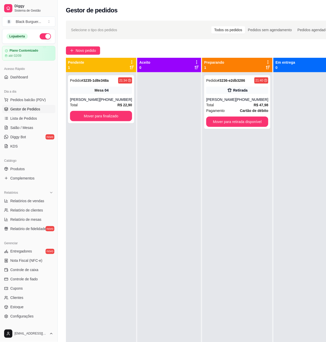
click at [259, 101] on div "Pedido # 3236-e2db3286 21:40 Retirada [PERSON_NAME] [PHONE_NUMBER] Total R$ 47,…" at bounding box center [237, 243] width 70 height 342
click at [216, 96] on div "Pedido # 3236-e2db3286 21:40 Retirada [PERSON_NAME] [PHONE_NUMBER] Total R$ 47,…" at bounding box center [237, 102] width 66 height 54
click at [26, 119] on span "Lista de Pedidos" at bounding box center [23, 118] width 27 height 5
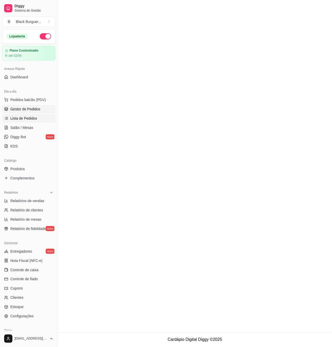
click at [27, 108] on span "Gestor de Pedidos" at bounding box center [25, 108] width 30 height 5
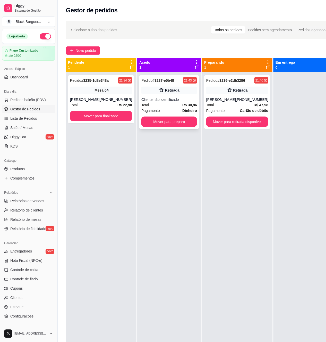
click at [142, 96] on div "Pedido # 3237-e5b48 21:43 Retirada Cliente não identificado Total R$ 30,96 Paga…" at bounding box center [169, 102] width 60 height 54
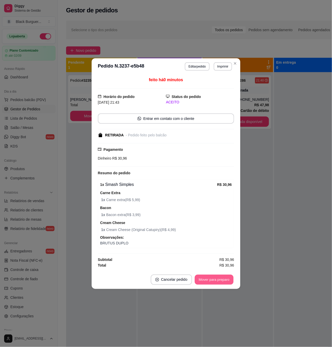
click at [206, 281] on button "Mover para preparo" at bounding box center [213, 280] width 39 height 10
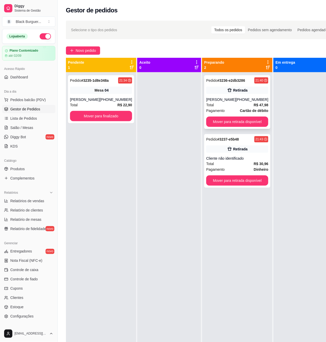
click at [241, 91] on div "Retirada" at bounding box center [238, 90] width 62 height 7
click at [250, 96] on div "Pedido # 3236-e2db3286 21:40 Retirada [PERSON_NAME] [PHONE_NUMBER] Total R$ 47,…" at bounding box center [237, 102] width 66 height 54
click at [106, 84] on div "Pedido # 3235-1d8e348a 21:34 Mesa 04 [PERSON_NAME] [PHONE_NUMBER] Total R$ 22,9…" at bounding box center [101, 99] width 66 height 48
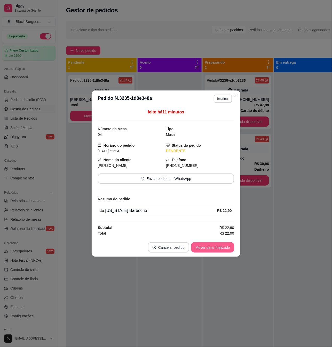
click at [220, 244] on button "Mover para finalizado" at bounding box center [212, 247] width 43 height 10
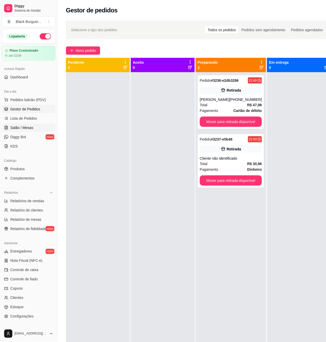
click at [30, 126] on span "Salão / Mesas" at bounding box center [21, 127] width 23 height 5
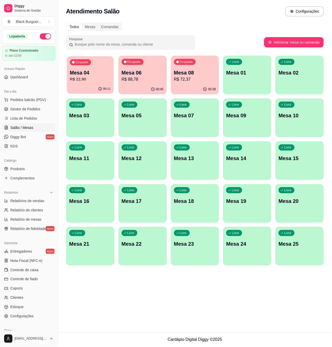
click at [102, 70] on p "Mesa 04" at bounding box center [90, 72] width 41 height 7
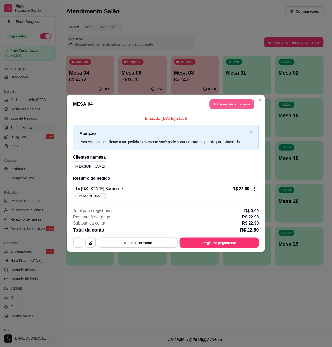
click at [233, 103] on button "Adicionar itens na mesa" at bounding box center [231, 104] width 44 height 10
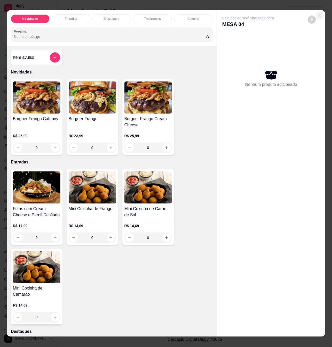
click at [319, 11] on button "Close" at bounding box center [320, 15] width 8 height 8
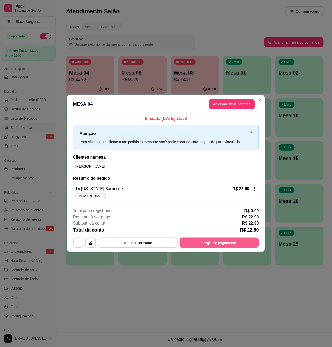
click at [208, 242] on button "Registrar pagamento" at bounding box center [218, 243] width 79 height 10
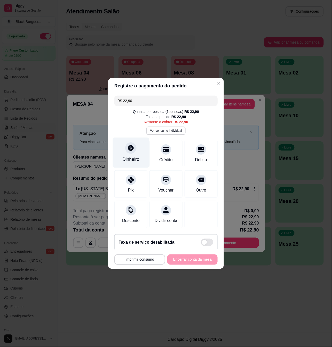
click at [129, 152] on div "Dinheiro" at bounding box center [131, 153] width 36 height 30
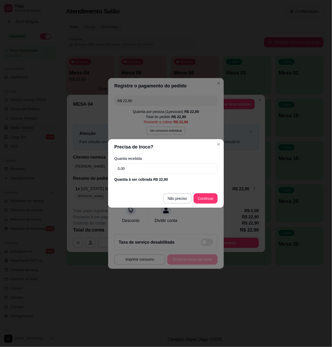
drag, startPoint x: 141, startPoint y: 168, endPoint x: 107, endPoint y: 171, distance: 33.6
click at [107, 171] on div "Precisa de troco? Quantia recebida 0,00 Quantia à ser cobrada R$ 22,90 Não prec…" at bounding box center [166, 173] width 332 height 347
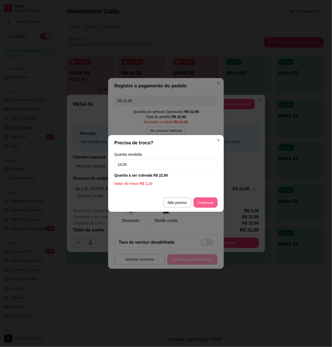
type input "24,00"
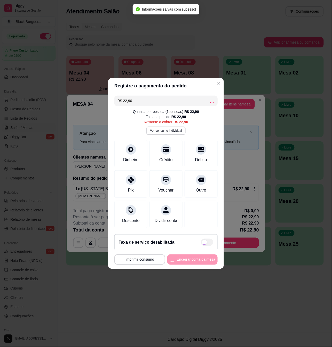
type input "R$ 0,00"
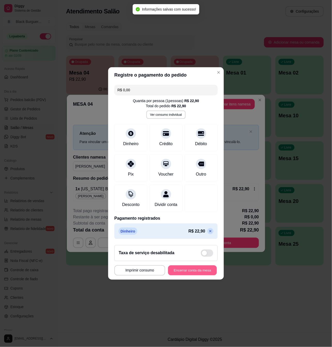
click at [206, 270] on button "Encerrar conta da mesa" at bounding box center [192, 271] width 49 height 10
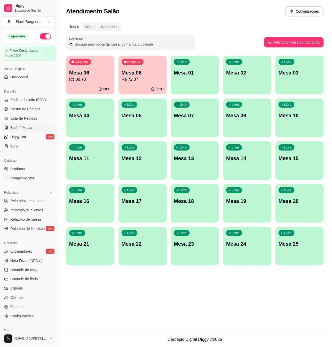
click at [128, 75] on p "Mesa 08" at bounding box center [142, 72] width 42 height 7
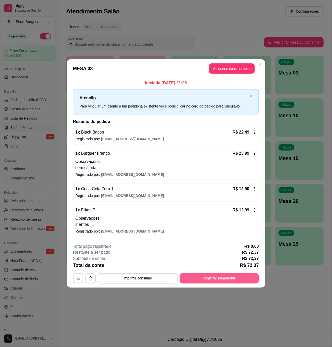
click at [191, 276] on button "Registrar pagamento" at bounding box center [218, 278] width 79 height 10
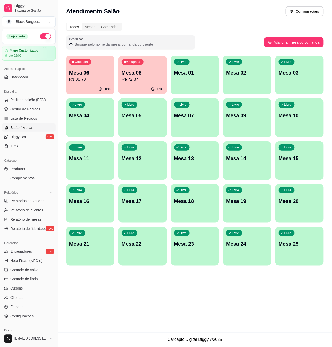
click at [95, 73] on p "Mesa 06" at bounding box center [90, 72] width 42 height 7
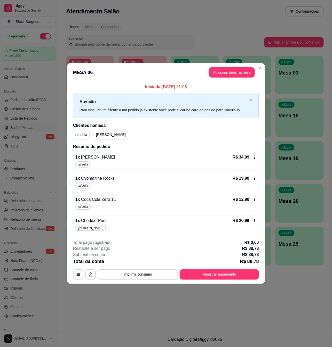
click at [210, 283] on footer "**********" at bounding box center [166, 259] width 198 height 48
click at [210, 278] on button "Registrar pagamento" at bounding box center [218, 274] width 79 height 10
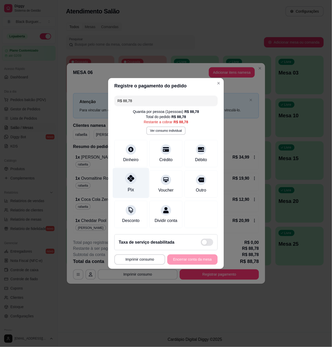
click at [132, 178] on icon at bounding box center [130, 178] width 7 height 7
type input "R$ 0,00"
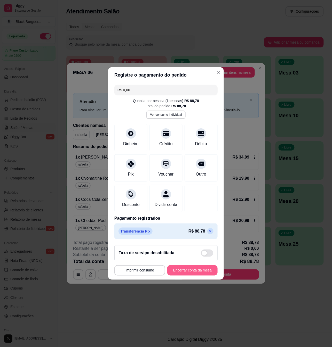
click at [188, 276] on button "Encerrar conta da mesa" at bounding box center [192, 270] width 50 height 10
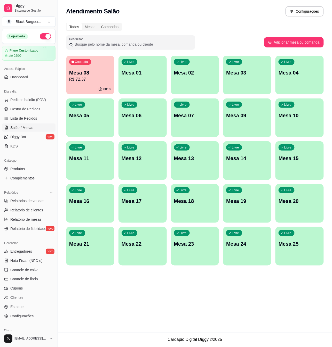
click at [97, 77] on p "R$ 72,37" at bounding box center [90, 79] width 42 height 6
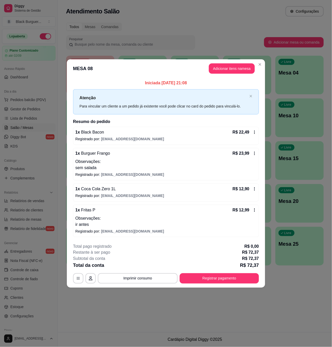
click at [243, 285] on footer "**********" at bounding box center [166, 263] width 198 height 48
click at [218, 277] on button "Registrar pagamento" at bounding box center [218, 278] width 79 height 10
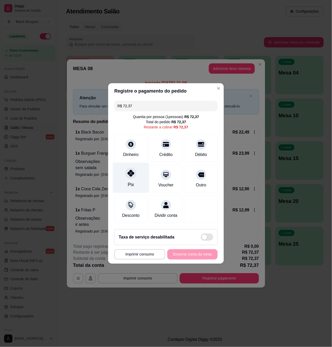
click at [134, 176] on div "Pix" at bounding box center [131, 178] width 36 height 30
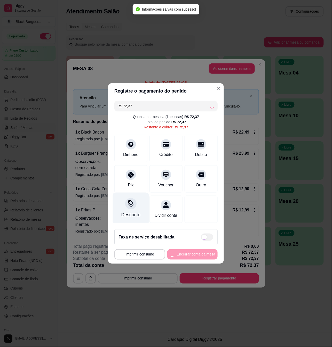
type input "R$ 0,00"
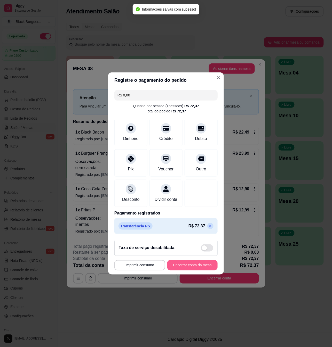
click at [206, 266] on button "Encerrar conta da mesa" at bounding box center [192, 265] width 50 height 10
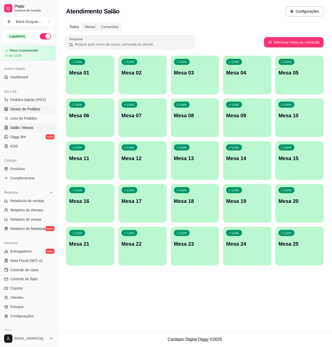
click at [37, 113] on link "Gestor de Pedidos" at bounding box center [28, 109] width 53 height 8
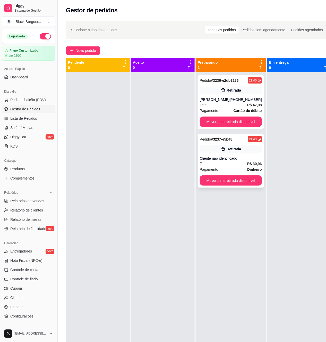
click at [249, 154] on div "Pedido # 3237-e5b48 21:43 Retirada Cliente não identificado Total R$ 30,96 Paga…" at bounding box center [231, 161] width 66 height 54
click at [248, 121] on button "Mover para retirada disponível" at bounding box center [231, 122] width 62 height 10
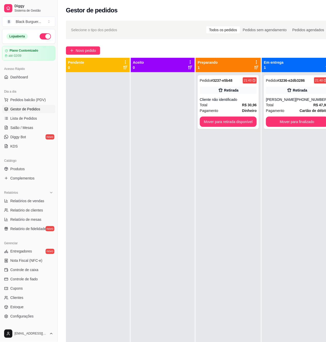
click at [94, 81] on div at bounding box center [98, 243] width 64 height 342
click at [92, 51] on span "Novo pedido" at bounding box center [86, 51] width 20 height 6
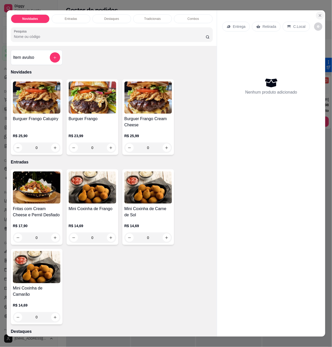
click at [316, 11] on button "Close" at bounding box center [320, 15] width 8 height 8
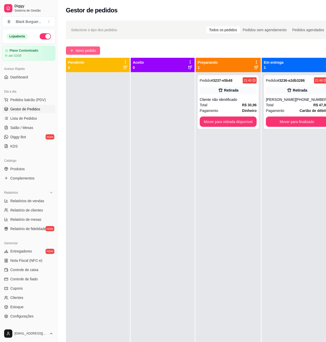
click at [98, 47] on button "Novo pedido" at bounding box center [83, 50] width 34 height 8
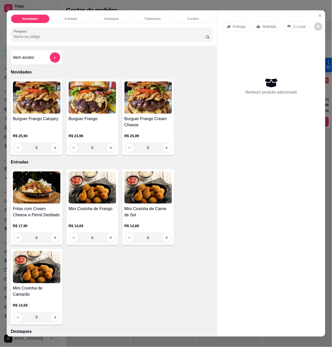
click at [311, 12] on div "Entrega Retirada C.Local Nenhum produto adicionado" at bounding box center [271, 169] width 108 height 318
click at [316, 12] on button "Close" at bounding box center [320, 15] width 8 height 8
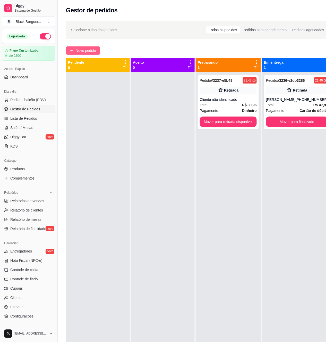
click at [84, 48] on span "Novo pedido" at bounding box center [86, 51] width 20 height 6
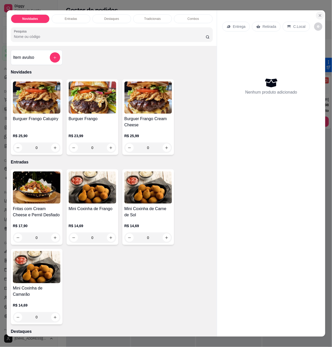
click at [317, 11] on button "Close" at bounding box center [320, 15] width 8 height 8
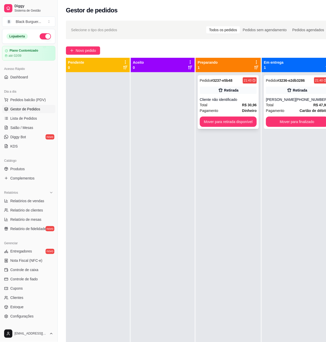
click at [211, 83] on div "Pedido # 3237-e5b48" at bounding box center [216, 80] width 33 height 6
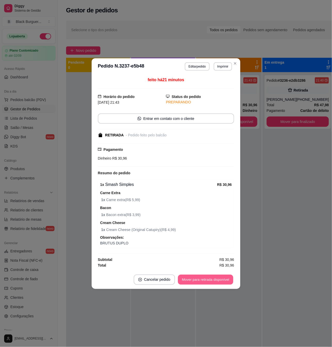
click at [222, 281] on button "Mover para retirada disponível" at bounding box center [205, 280] width 55 height 10
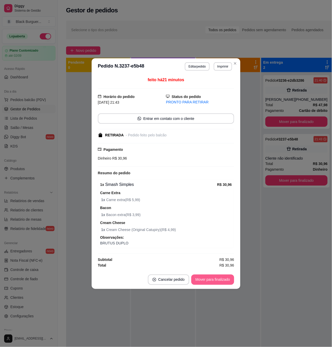
click at [233, 277] on button "Mover para finalizado" at bounding box center [212, 280] width 43 height 10
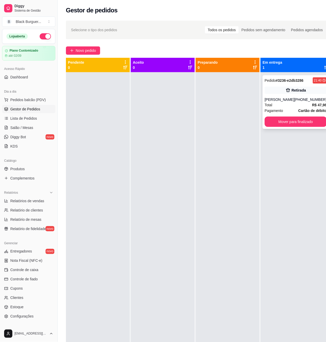
click at [292, 105] on div "Total R$ 47,98" at bounding box center [296, 105] width 62 height 6
click at [98, 49] on button "Novo pedido" at bounding box center [83, 50] width 34 height 8
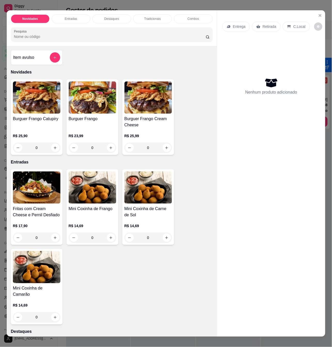
click at [234, 24] on p "Entrega" at bounding box center [239, 26] width 13 height 5
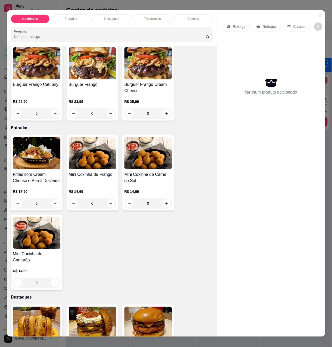
click at [102, 178] on h4 "Mini Coxinha de Frango" at bounding box center [92, 174] width 47 height 6
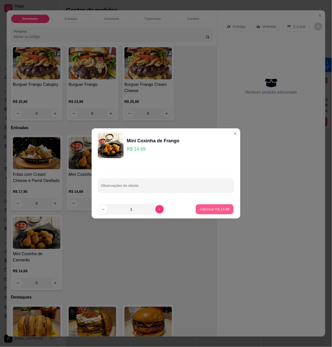
click at [216, 207] on p "Adicionar R$ 14,69" at bounding box center [215, 209] width 30 height 5
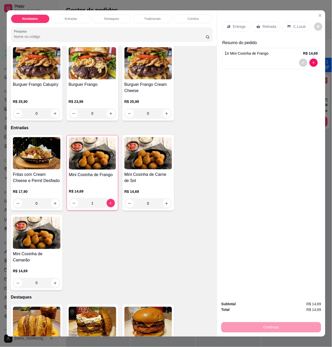
scroll to position [69, 0]
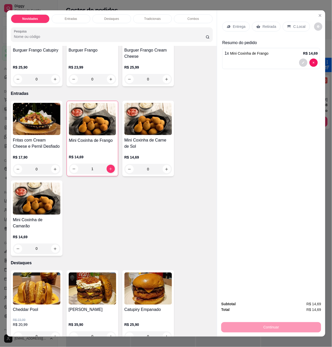
click at [262, 62] on div at bounding box center [270, 63] width 93 height 8
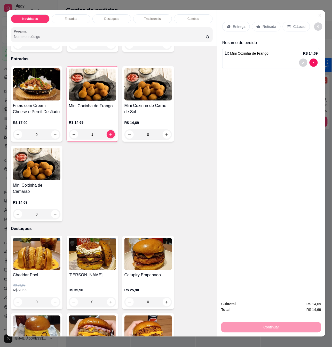
click at [315, 62] on div at bounding box center [308, 63] width 19 height 8
type input "0"
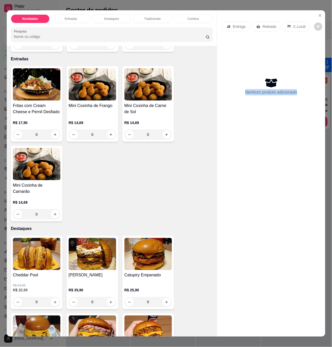
click at [313, 61] on div "Nenhum produto adicionado" at bounding box center [271, 86] width 98 height 101
click at [292, 89] on p "Nenhum produto adicionado" at bounding box center [271, 92] width 52 height 6
click at [103, 173] on div "Fritas com Cream Cheese e Pernil Desfiado R$ 17,90 0 Mini Coxinha de Frango R$ …" at bounding box center [112, 143] width 202 height 155
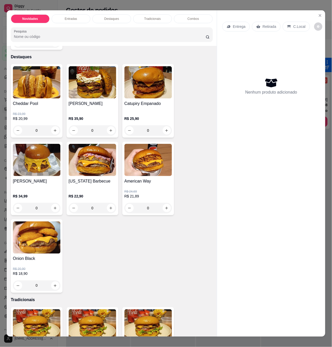
scroll to position [309, 0]
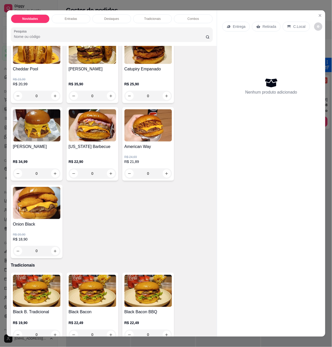
click at [52, 248] on div "0" at bounding box center [36, 251] width 47 height 10
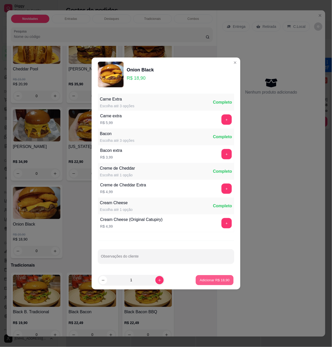
click at [202, 278] on p "Adicionar R$ 18,90" at bounding box center [215, 280] width 30 height 5
type input "1"
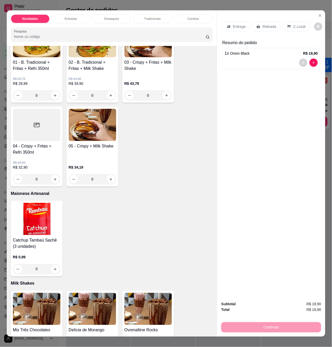
scroll to position [653, 0]
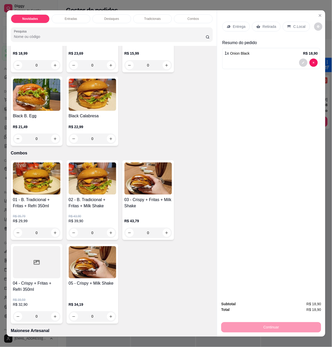
click at [237, 24] on p "Entrega" at bounding box center [239, 26] width 13 height 5
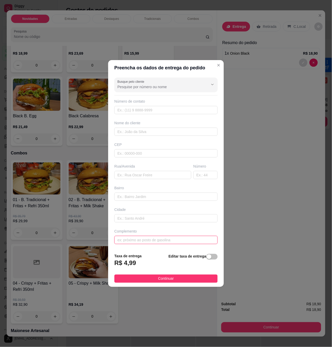
click at [161, 239] on input "text" at bounding box center [165, 240] width 103 height 8
click at [154, 176] on input "text" at bounding box center [152, 175] width 77 height 8
type input "R"
type input "rua [PERSON_NAME] / mrua travessa [PERSON_NAME]"
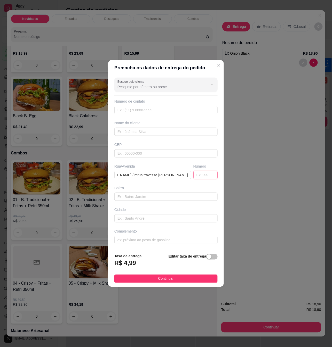
click at [200, 175] on input "text" at bounding box center [205, 175] width 24 height 8
type input "9"
type input "928"
click at [159, 221] on input "text" at bounding box center [165, 218] width 103 height 8
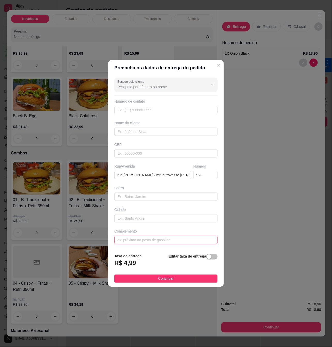
click at [158, 237] on input "text" at bounding box center [165, 240] width 103 height 8
type input "prox ao supemercado guedes"
click at [171, 175] on input "rua [PERSON_NAME] / mrua travessa [PERSON_NAME]" at bounding box center [152, 175] width 77 height 8
click at [168, 136] on div "Busque pelo cliente Número de contato Nome do cliente CEP Rua/[GEOGRAPHIC_DATA]…" at bounding box center [166, 163] width 116 height 174
click at [159, 128] on input "text" at bounding box center [165, 132] width 103 height 8
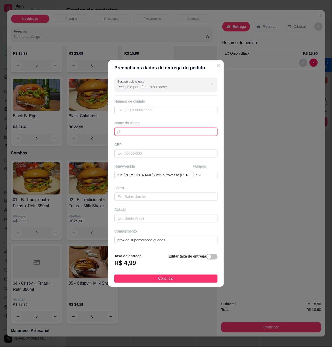
type input "p"
type input "[PERSON_NAME]"
click at [162, 108] on input "text" at bounding box center [165, 110] width 103 height 8
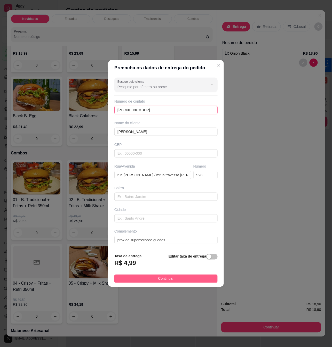
type input "[PHONE_NUMBER]"
click at [176, 278] on button "Continuar" at bounding box center [165, 279] width 103 height 8
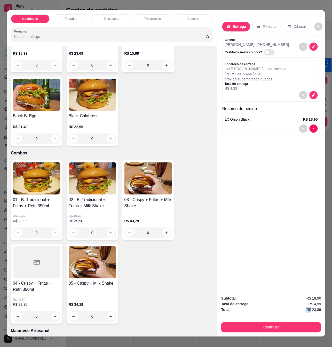
click at [310, 307] on div "Total R$ 23,89" at bounding box center [271, 310] width 100 height 6
drag, startPoint x: 312, startPoint y: 304, endPoint x: 304, endPoint y: 291, distance: 15.2
click at [310, 302] on div "Subtotal R$ 18,90 Taxa de entrega R$ 4,99 Total R$ 23,89 Continuar" at bounding box center [271, 314] width 100 height 37
click at [314, 307] on span "R$ 23,89" at bounding box center [313, 310] width 15 height 6
click at [313, 297] on span "R$ 18,90" at bounding box center [313, 299] width 15 height 6
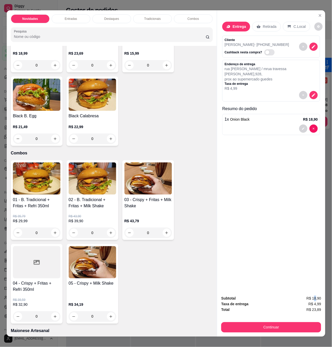
click at [313, 297] on span "R$ 18,90" at bounding box center [313, 299] width 15 height 6
drag, startPoint x: 309, startPoint y: 294, endPoint x: 319, endPoint y: 293, distance: 9.9
click at [318, 296] on span "R$ 18,90" at bounding box center [313, 299] width 15 height 6
drag, startPoint x: 320, startPoint y: 302, endPoint x: 311, endPoint y: 303, distance: 9.6
click at [318, 303] on div "Subtotal R$ 18,90 Taxa de entrega R$ 4,99 Total R$ 23,89 Continuar" at bounding box center [271, 314] width 108 height 45
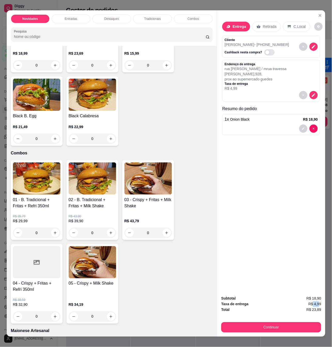
drag, startPoint x: 310, startPoint y: 303, endPoint x: 319, endPoint y: 302, distance: 9.1
click at [319, 302] on div "Subtotal R$ 18,90 Taxa de entrega R$ 4,99 Total R$ 23,89 Continuar" at bounding box center [271, 314] width 108 height 45
click at [314, 46] on button "decrease-product-quantity" at bounding box center [313, 47] width 8 height 8
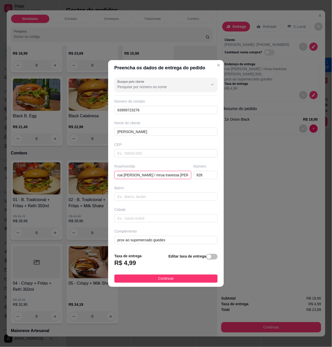
click at [161, 175] on input "rua [PERSON_NAME] / mrua travessa [PERSON_NAME]" at bounding box center [152, 175] width 77 height 8
click at [158, 175] on input "rua [PERSON_NAME] / mrua travessa [PERSON_NAME]" at bounding box center [152, 175] width 77 height 8
drag, startPoint x: 166, startPoint y: 176, endPoint x: 171, endPoint y: 176, distance: 5.2
click at [171, 176] on input "rua [PERSON_NAME] / rua travessa [GEOGRAPHIC_DATA]" at bounding box center [152, 175] width 77 height 8
click at [179, 176] on input "rua [PERSON_NAME] / rua travessa [GEOGRAPHIC_DATA]" at bounding box center [152, 175] width 77 height 8
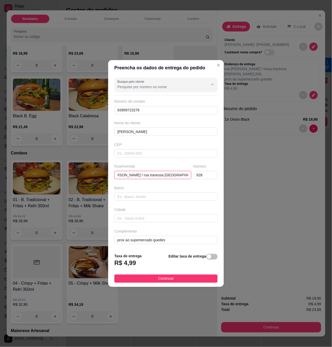
scroll to position [0, 16]
click at [176, 174] on input "rua [PERSON_NAME] / rua travessa [GEOGRAPHIC_DATA]" at bounding box center [152, 175] width 77 height 8
click at [175, 176] on input "rua [PERSON_NAME] / rua travessa [GEOGRAPHIC_DATA]" at bounding box center [152, 175] width 77 height 8
type input "rua [PERSON_NAME] / rua travessa [GEOGRAPHIC_DATA]"
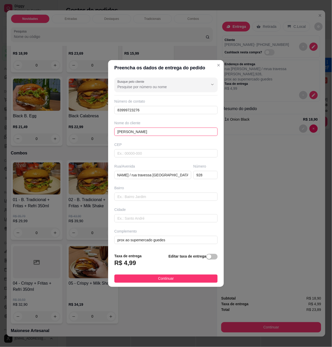
scroll to position [0, 0]
drag, startPoint x: 53, startPoint y: 129, endPoint x: 41, endPoint y: 129, distance: 11.9
click at [41, 129] on div "Preencha os dados de entrega do pedido Busque pelo cliente Número de contato 83…" at bounding box center [166, 173] width 332 height 347
type input "philipe"
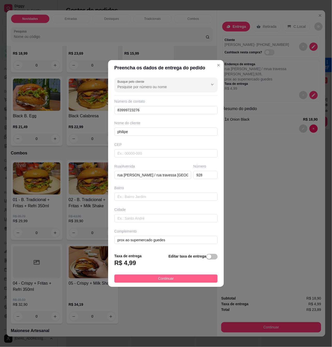
click at [166, 278] on span "Continuar" at bounding box center [166, 279] width 16 height 6
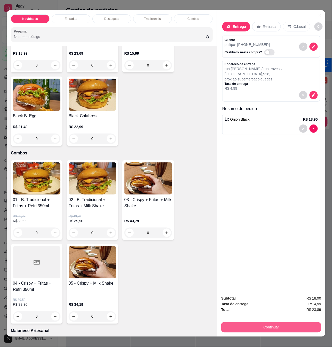
click at [296, 323] on button "Continuar" at bounding box center [271, 327] width 100 height 10
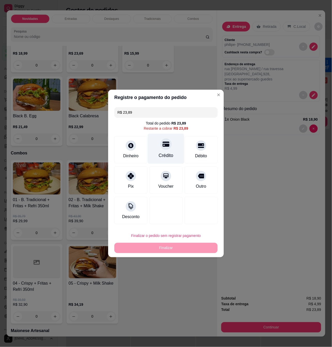
click at [165, 149] on div at bounding box center [165, 143] width 11 height 11
type input "R$ 0,00"
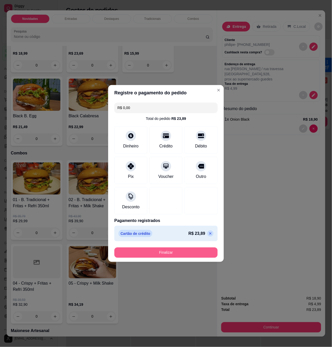
click at [184, 254] on button "Finalizar" at bounding box center [165, 253] width 103 height 10
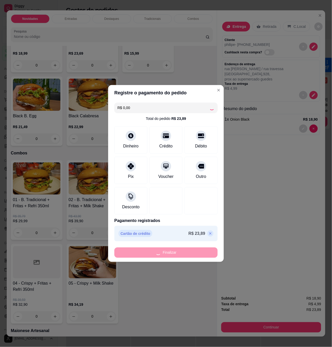
type input "0"
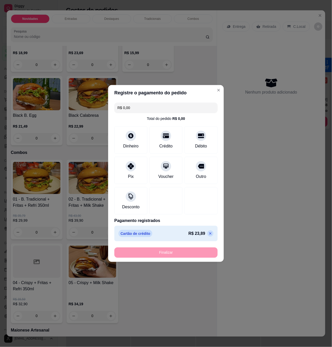
type input "-R$ 23,89"
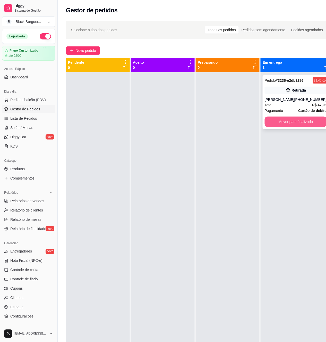
click at [305, 120] on button "Mover para finalizado" at bounding box center [296, 122] width 62 height 10
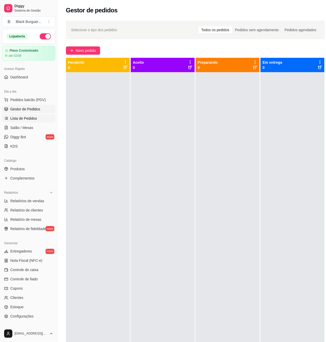
click at [29, 122] on link "Lista de Pedidos" at bounding box center [28, 118] width 53 height 8
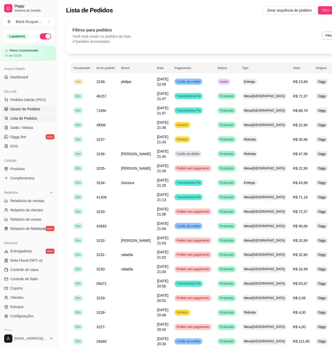
click at [32, 112] on link "Gestor de Pedidos" at bounding box center [28, 109] width 53 height 8
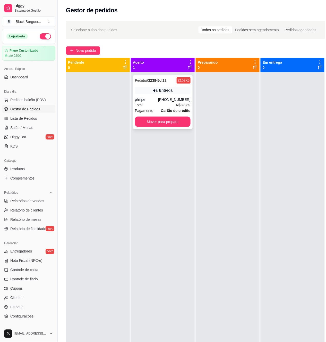
click at [163, 128] on div "Pedido # 3238-5cf28 22:09 Entrega philipe [PHONE_NUMBER] Total R$ 23,89 Pagamen…" at bounding box center [163, 102] width 60 height 54
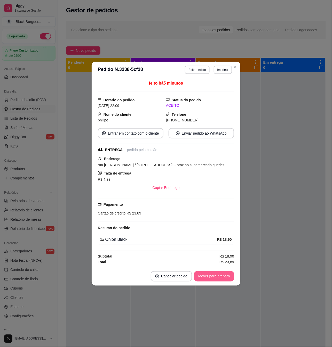
click at [220, 282] on button "Mover para preparo" at bounding box center [214, 276] width 40 height 10
click at [224, 281] on button "Mover para entrega" at bounding box center [214, 276] width 39 height 10
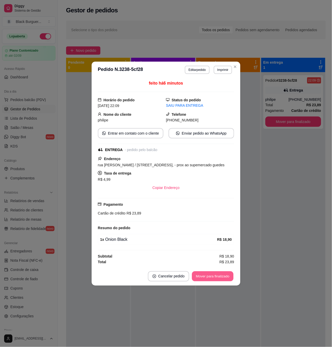
click at [222, 277] on button "Mover para finalizado" at bounding box center [213, 276] width 42 height 10
